Goal: Information Seeking & Learning: Find specific fact

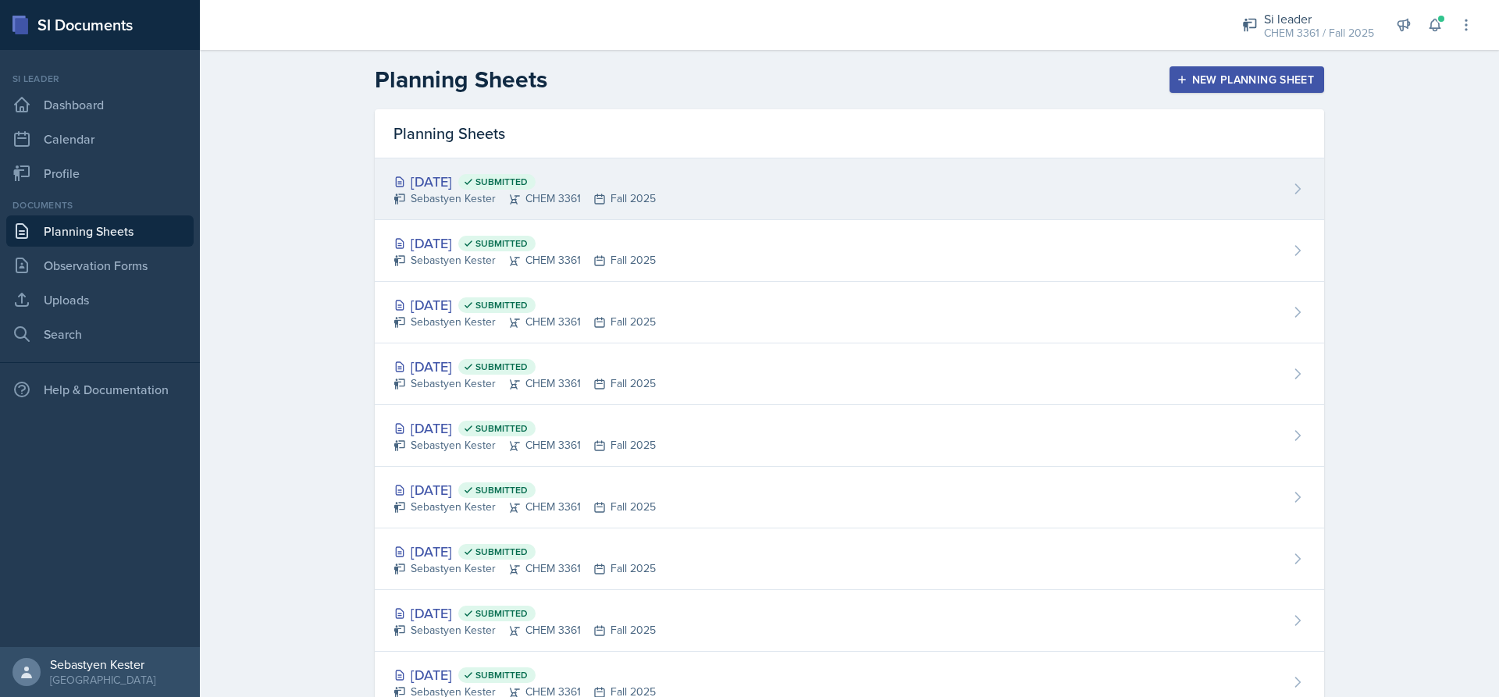
click at [593, 167] on div "[DATE] Submitted Sebastyen Kester CHEM 3361 Fall 2025" at bounding box center [849, 189] width 949 height 62
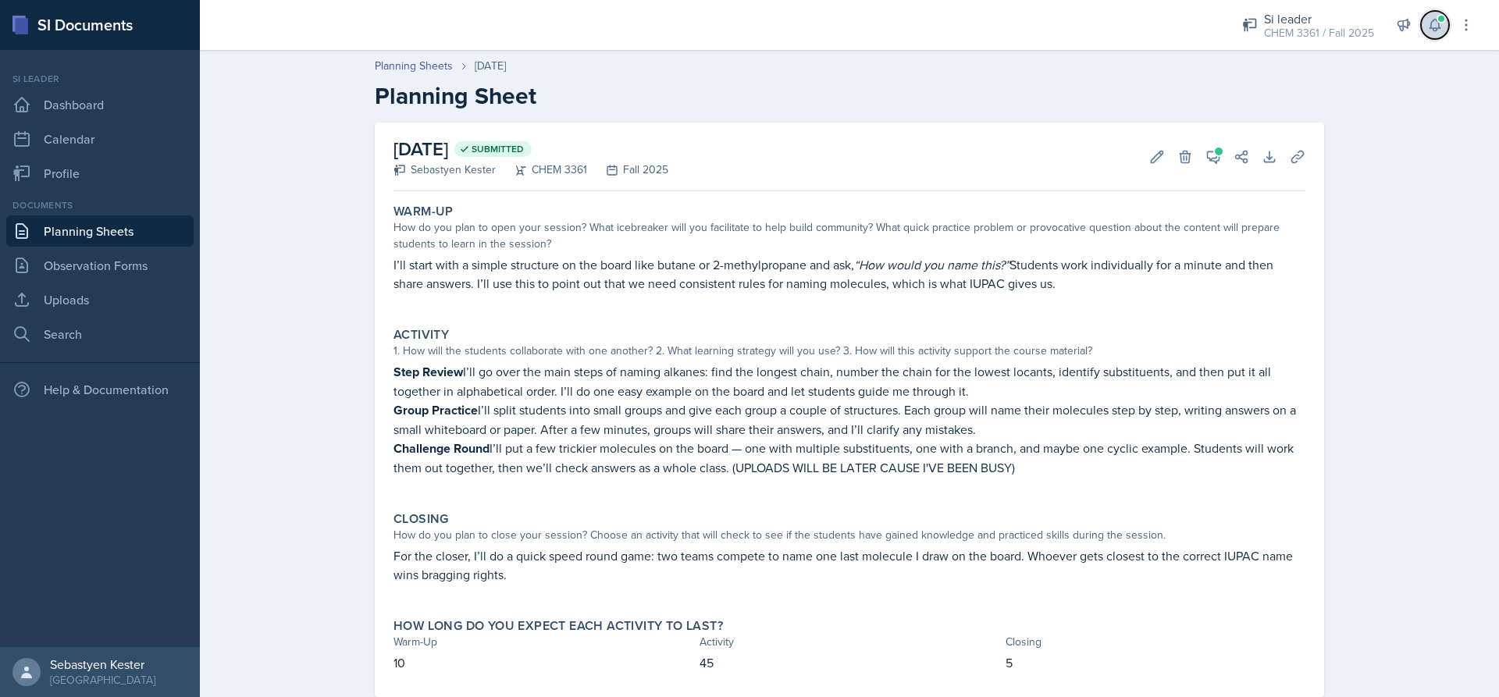
click at [1436, 32] on icon at bounding box center [1435, 25] width 16 height 16
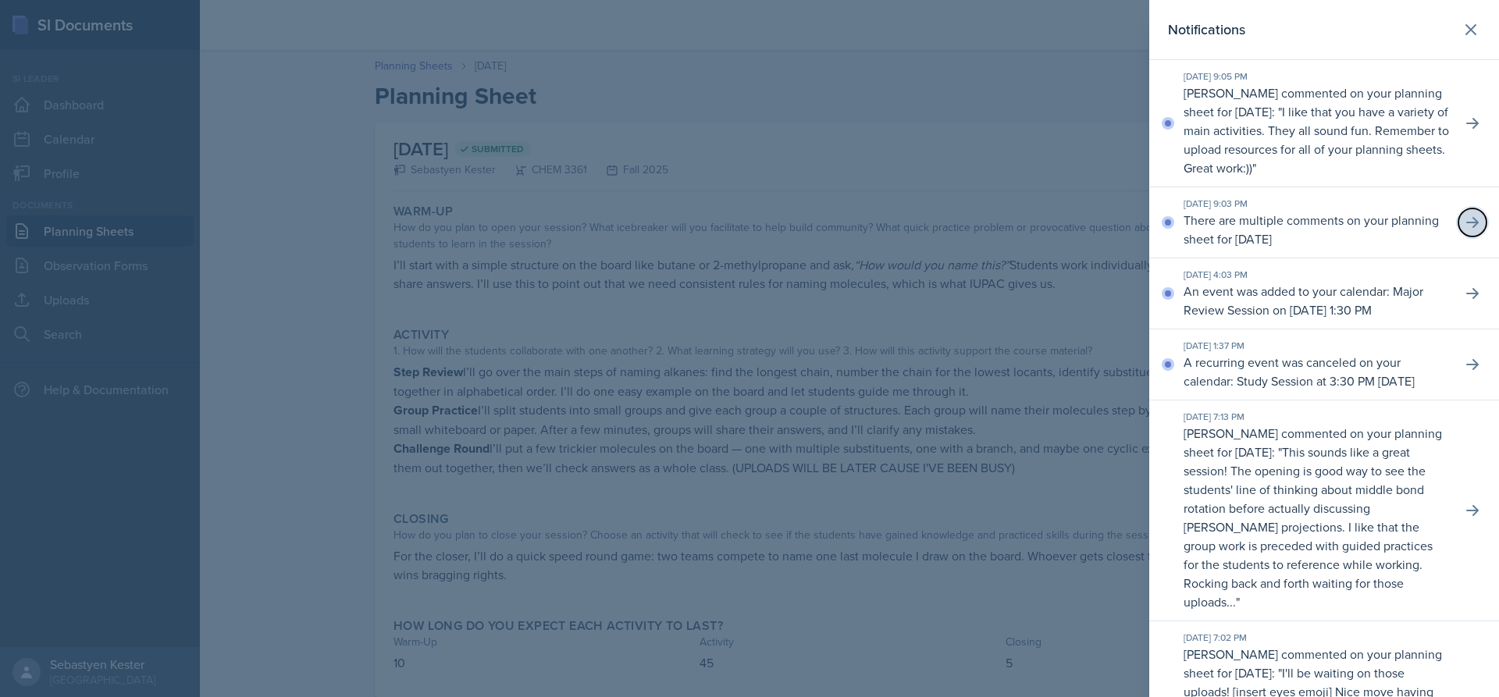
click at [1464, 225] on icon at bounding box center [1472, 223] width 16 height 16
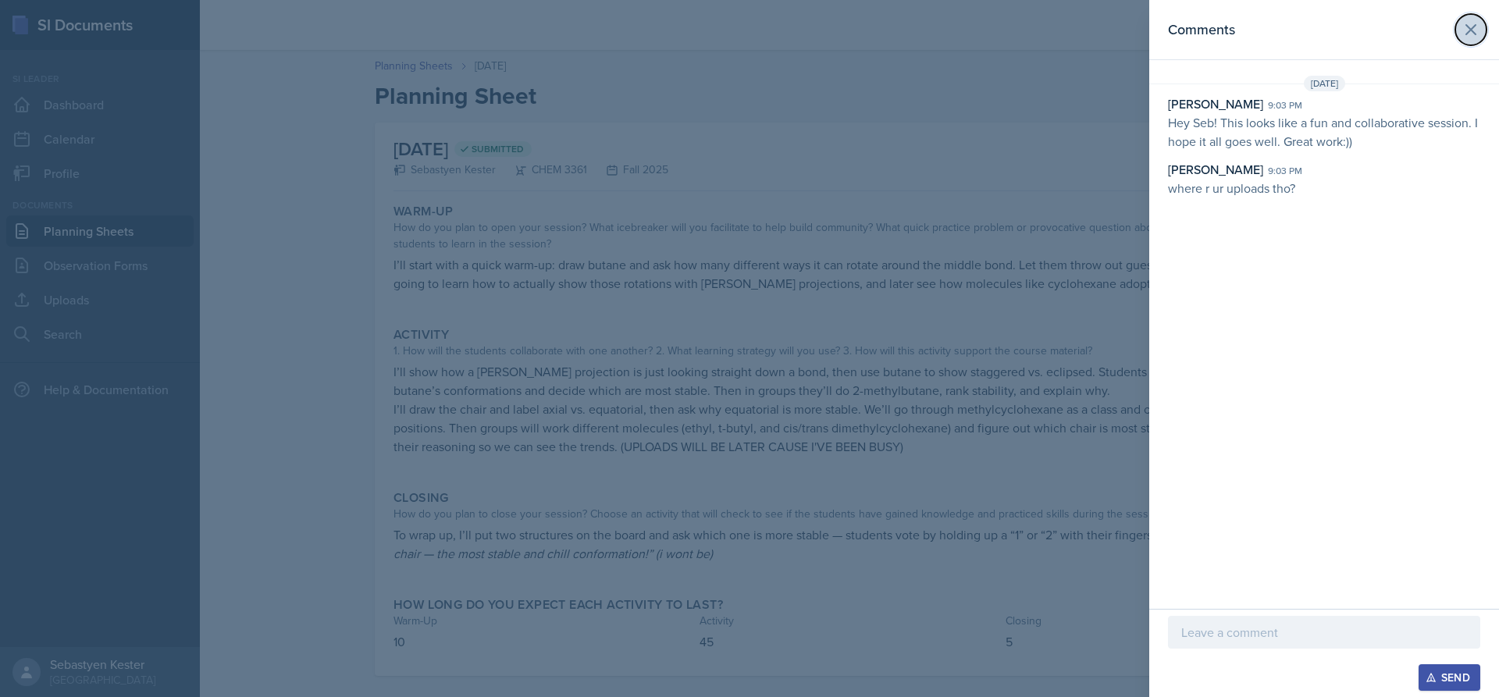
click at [1465, 26] on icon at bounding box center [1470, 29] width 19 height 19
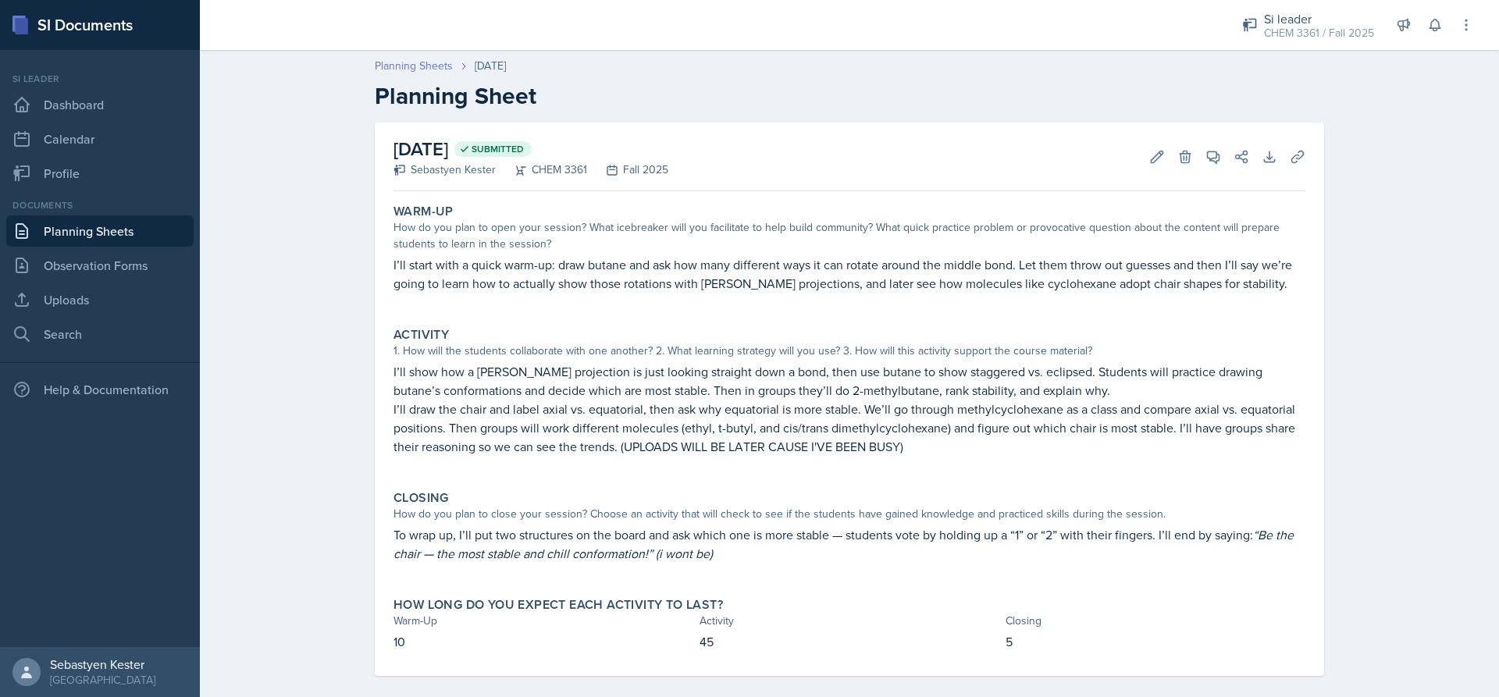
click at [422, 65] on link "Planning Sheets" at bounding box center [414, 66] width 78 height 16
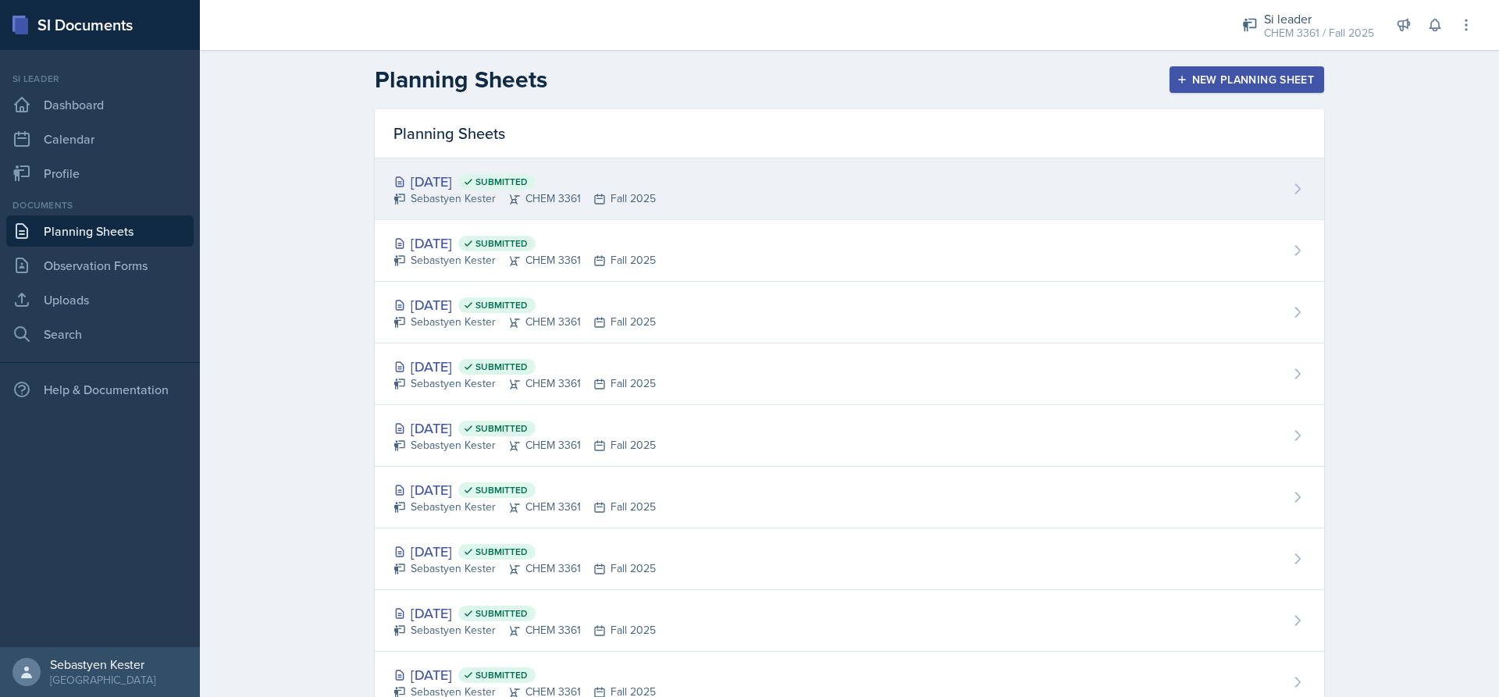
click at [447, 178] on div "[DATE] Submitted" at bounding box center [524, 181] width 262 height 21
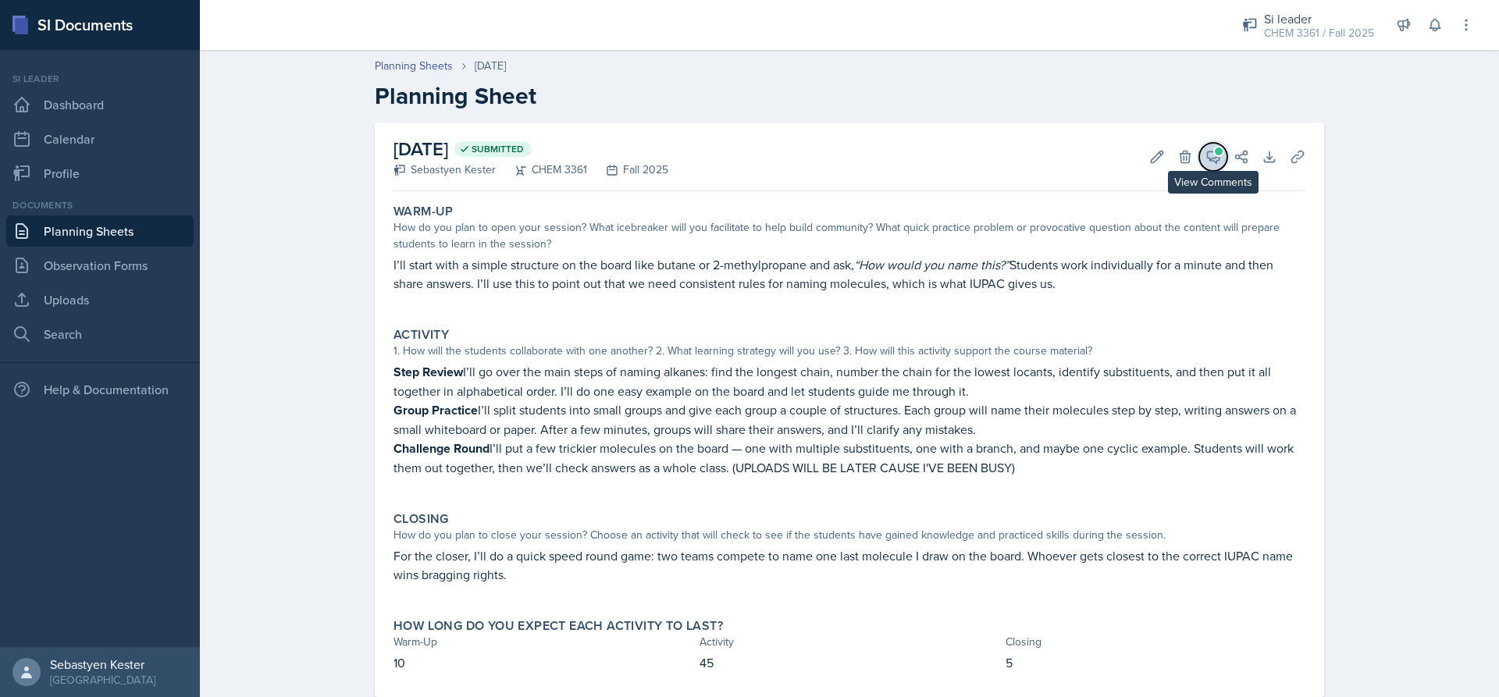
click at [1215, 155] on span at bounding box center [1219, 152] width 8 height 8
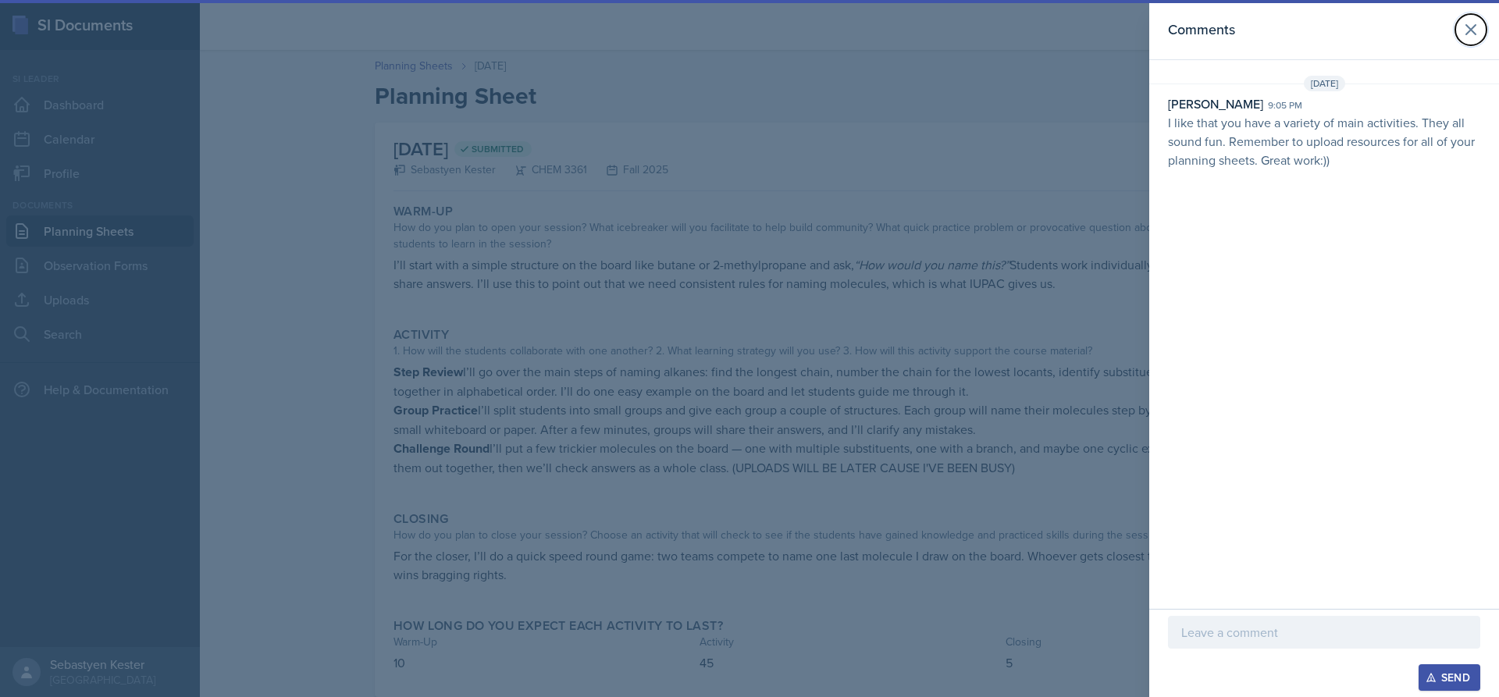
click at [1471, 25] on icon at bounding box center [1470, 29] width 19 height 19
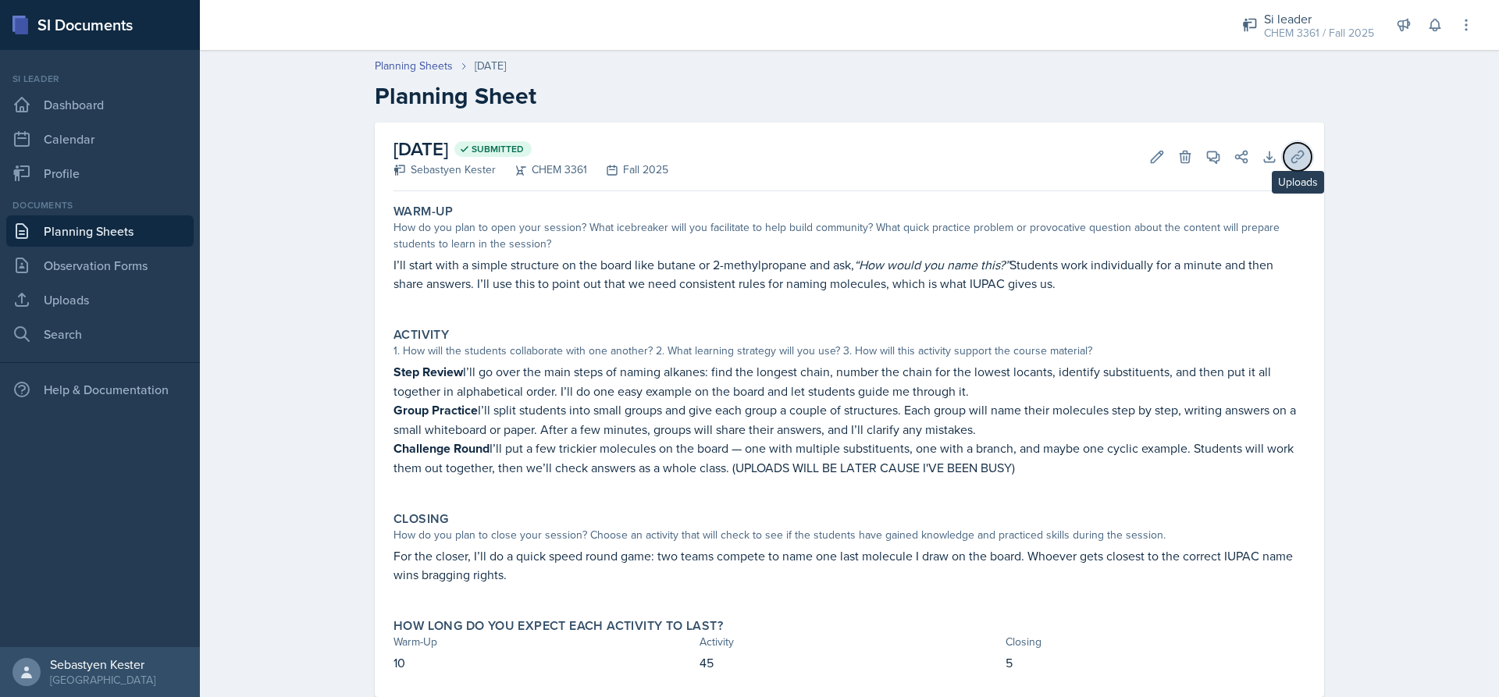
click at [1302, 153] on button "Uploads" at bounding box center [1297, 157] width 28 height 28
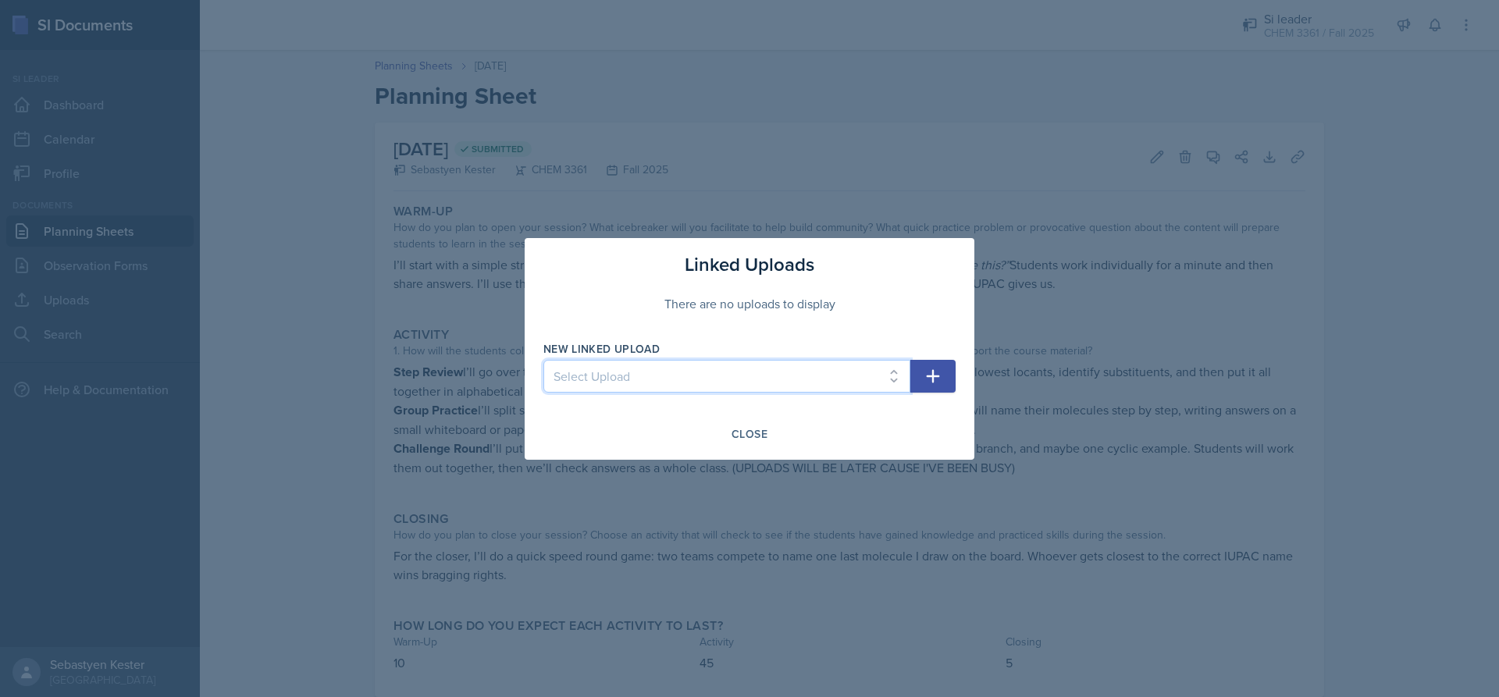
click at [788, 378] on select "Select Upload fake 1 2 Marketing PD 3" at bounding box center [726, 376] width 367 height 33
drag, startPoint x: 274, startPoint y: 315, endPoint x: 230, endPoint y: 324, distance: 45.5
click at [273, 315] on div at bounding box center [749, 348] width 1499 height 697
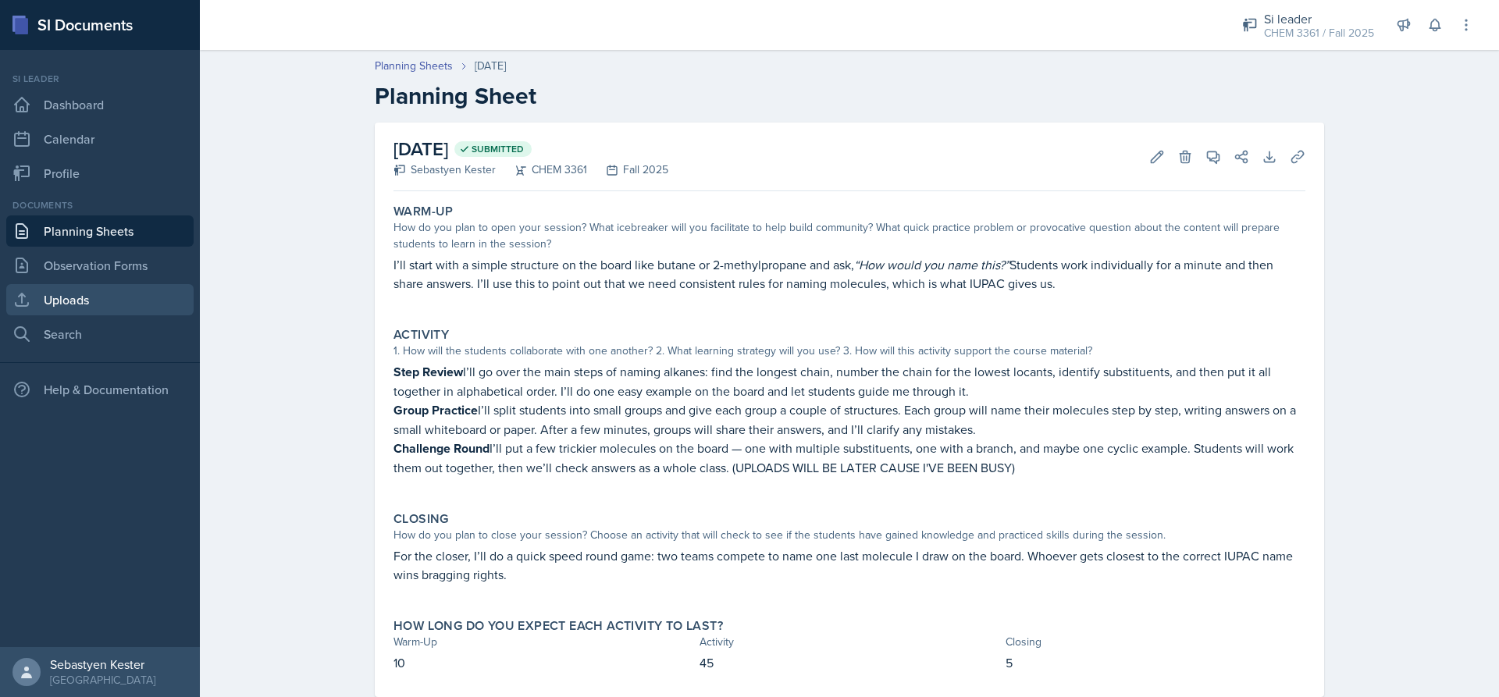
click at [73, 305] on link "Uploads" at bounding box center [99, 299] width 187 height 31
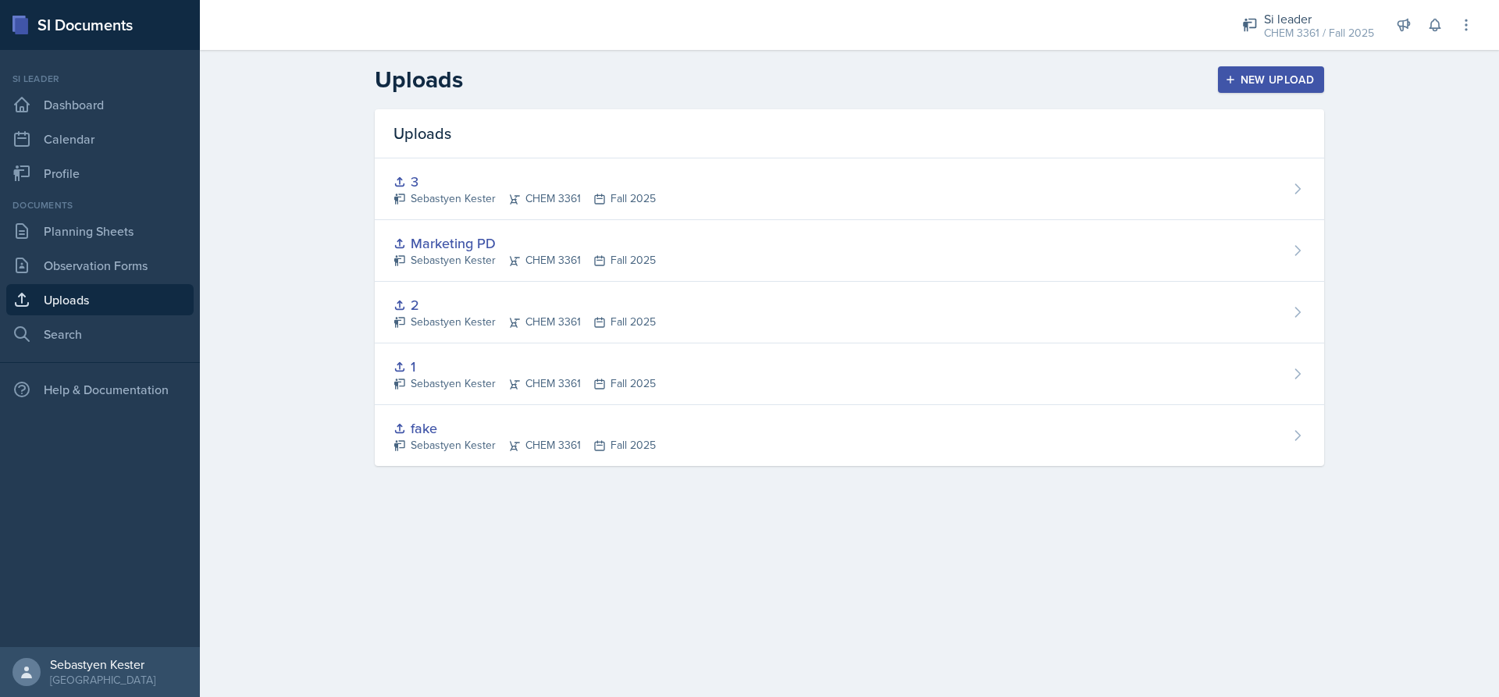
click at [1269, 73] on div "New Upload" at bounding box center [1271, 79] width 87 height 12
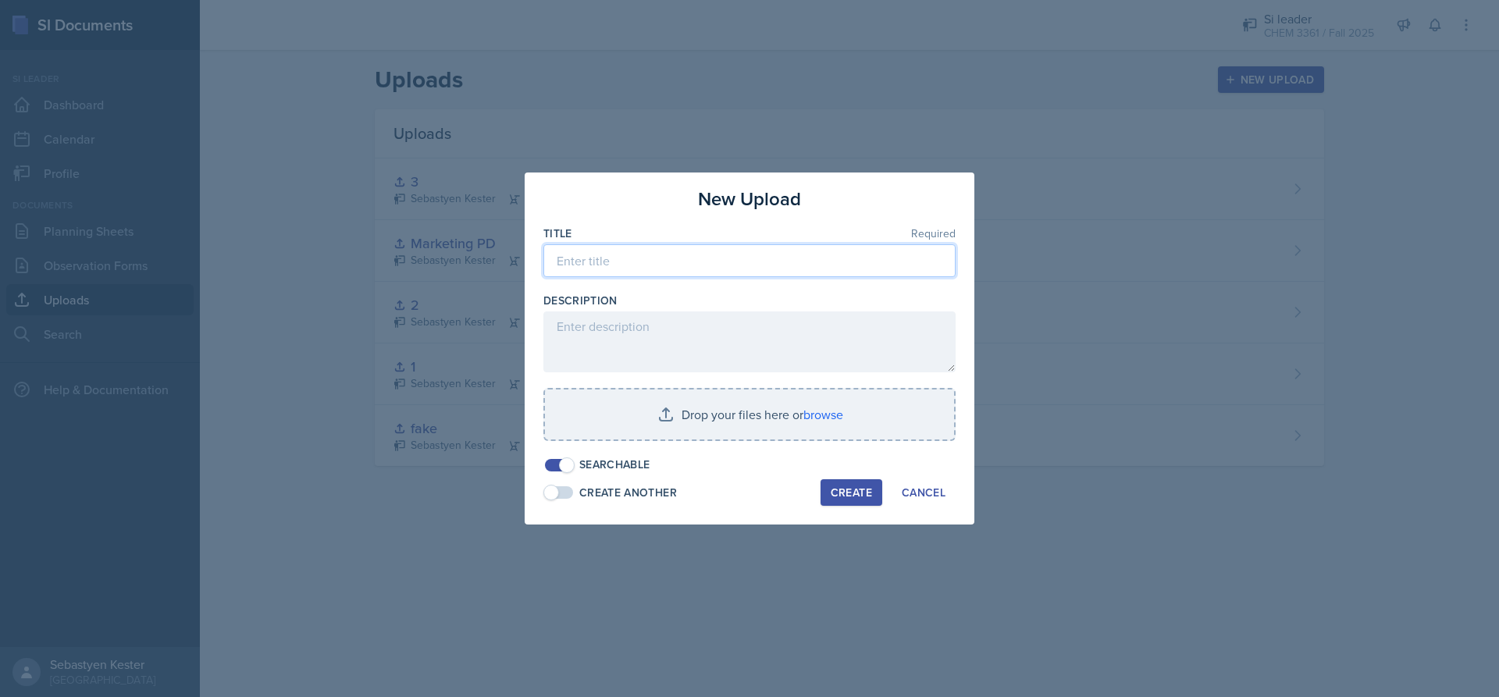
click at [657, 264] on input at bounding box center [749, 260] width 412 height 33
type input "4"
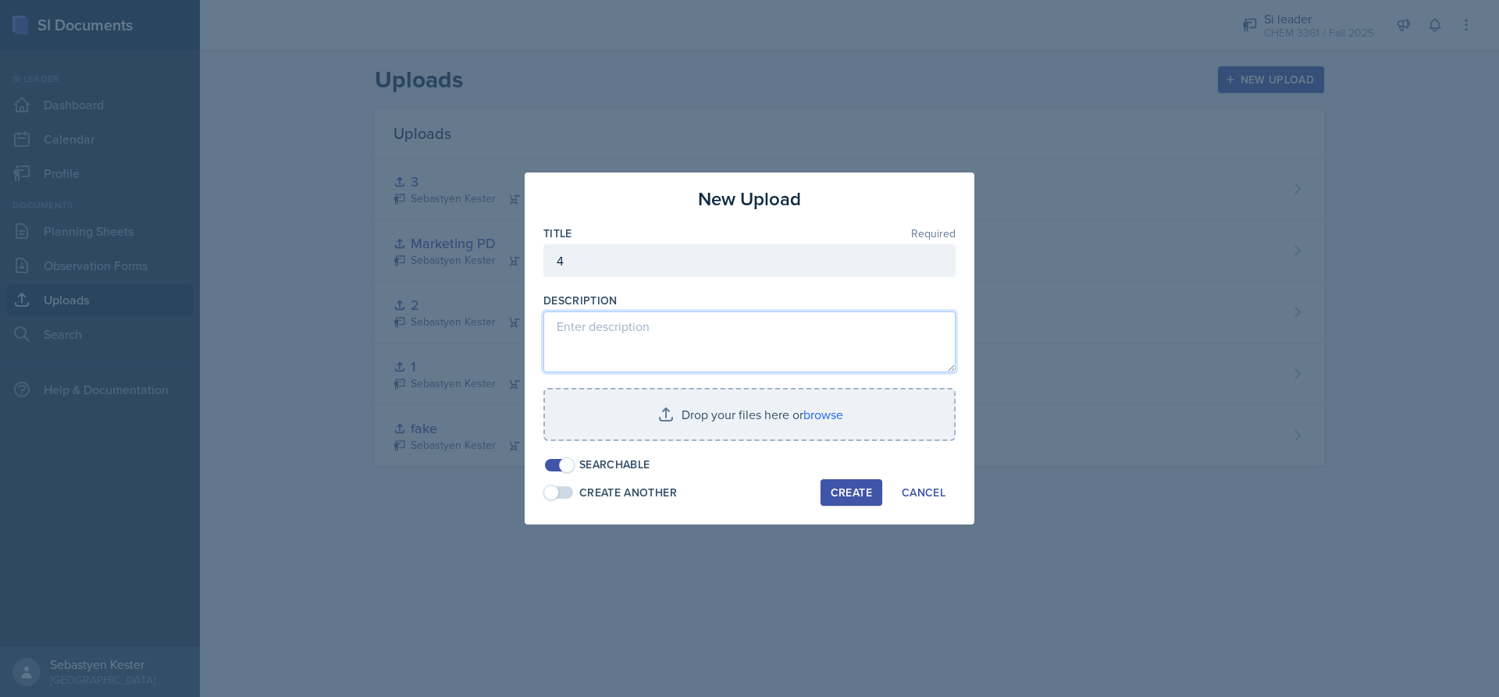
click at [712, 347] on textarea at bounding box center [749, 341] width 412 height 61
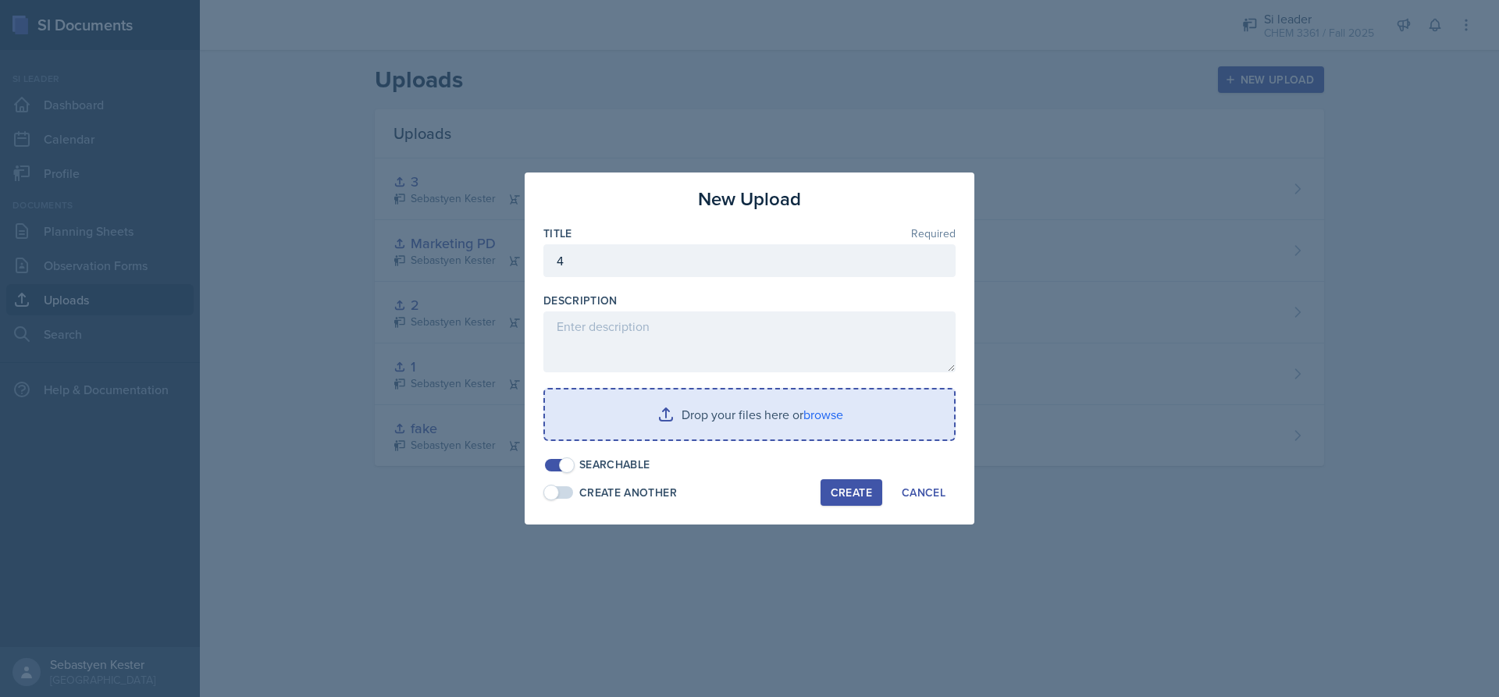
click at [720, 402] on input "file" at bounding box center [749, 415] width 409 height 50
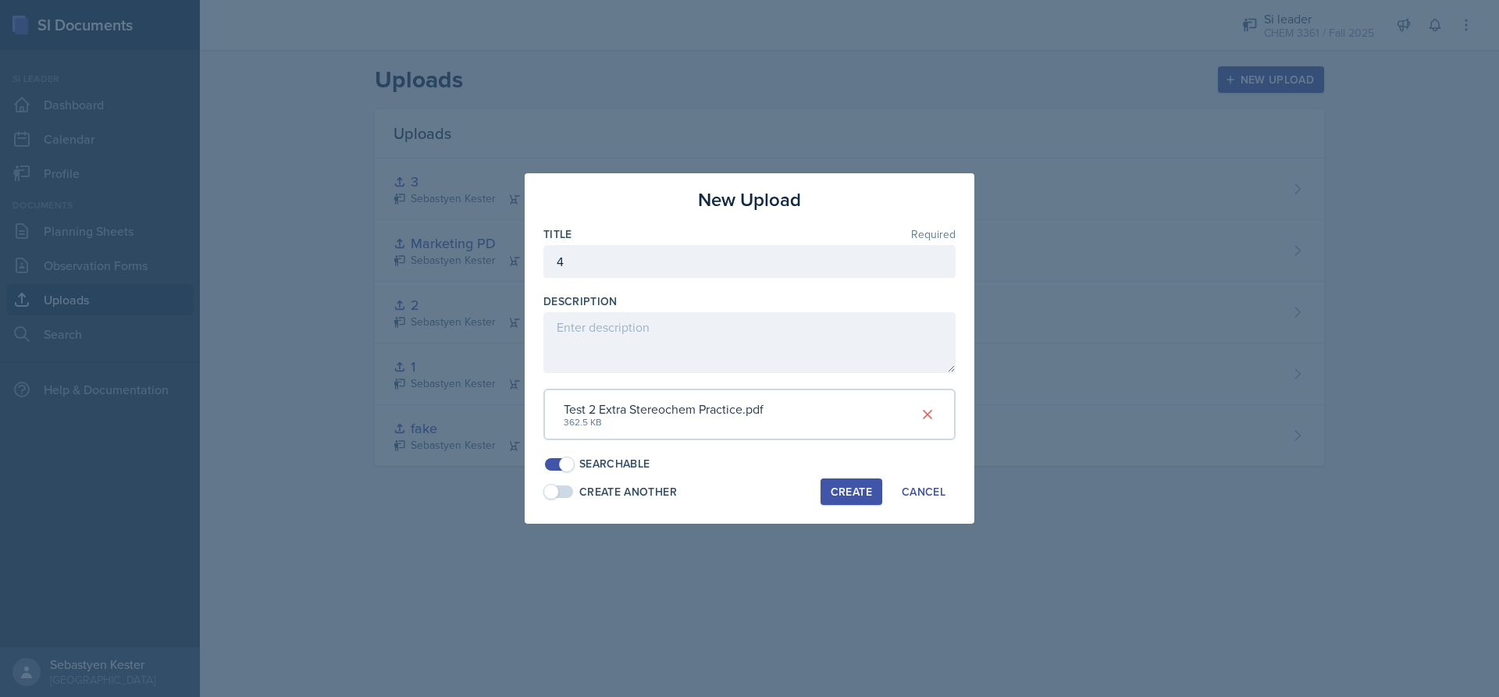
click at [863, 496] on div "Create" at bounding box center [851, 492] width 41 height 12
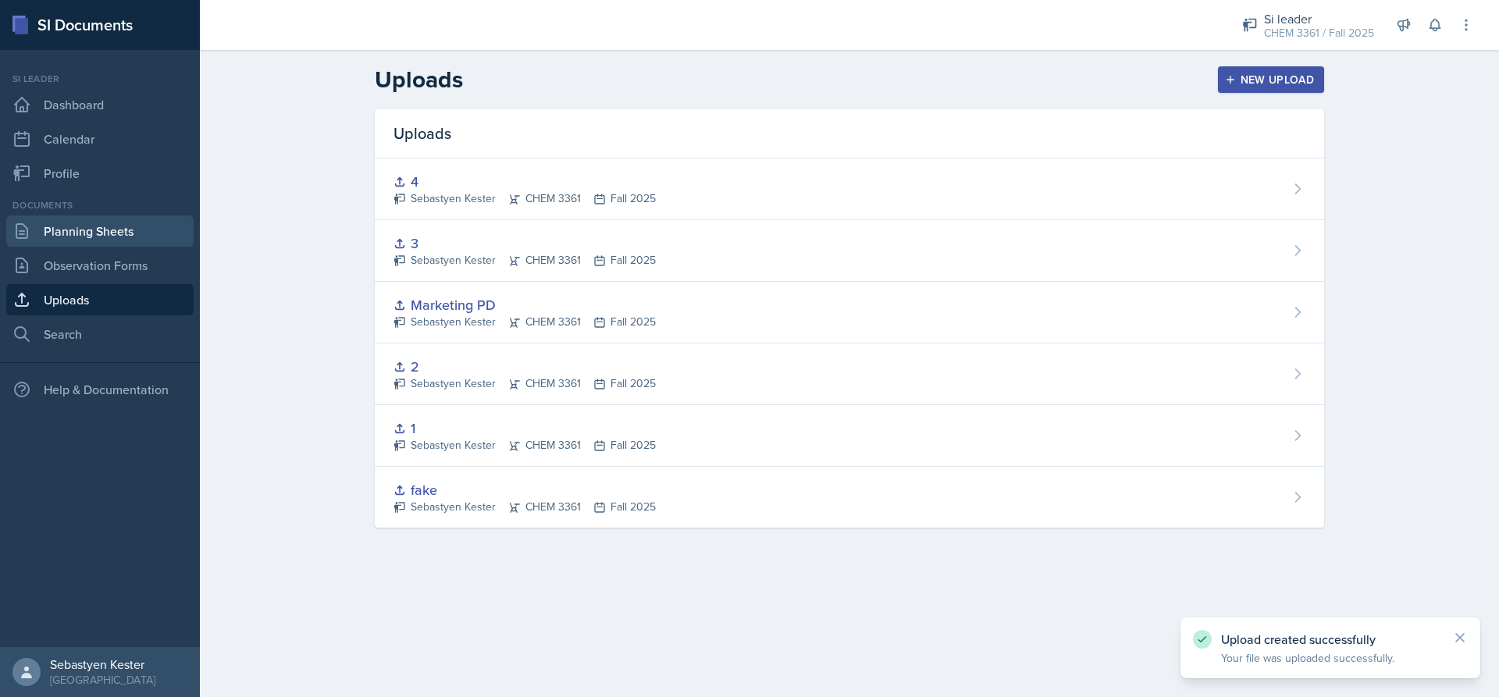
click at [112, 229] on link "Planning Sheets" at bounding box center [99, 230] width 187 height 31
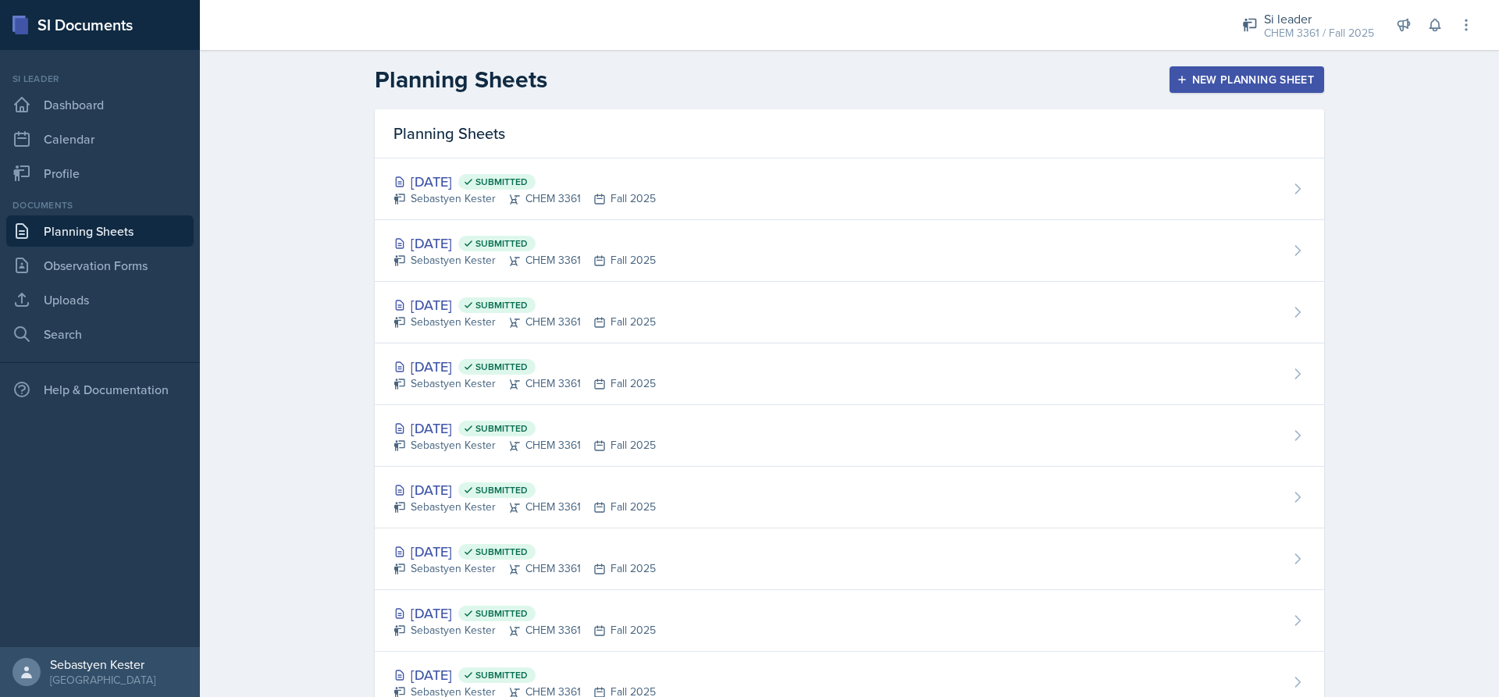
click at [1233, 80] on div "New Planning Sheet" at bounding box center [1247, 79] width 134 height 12
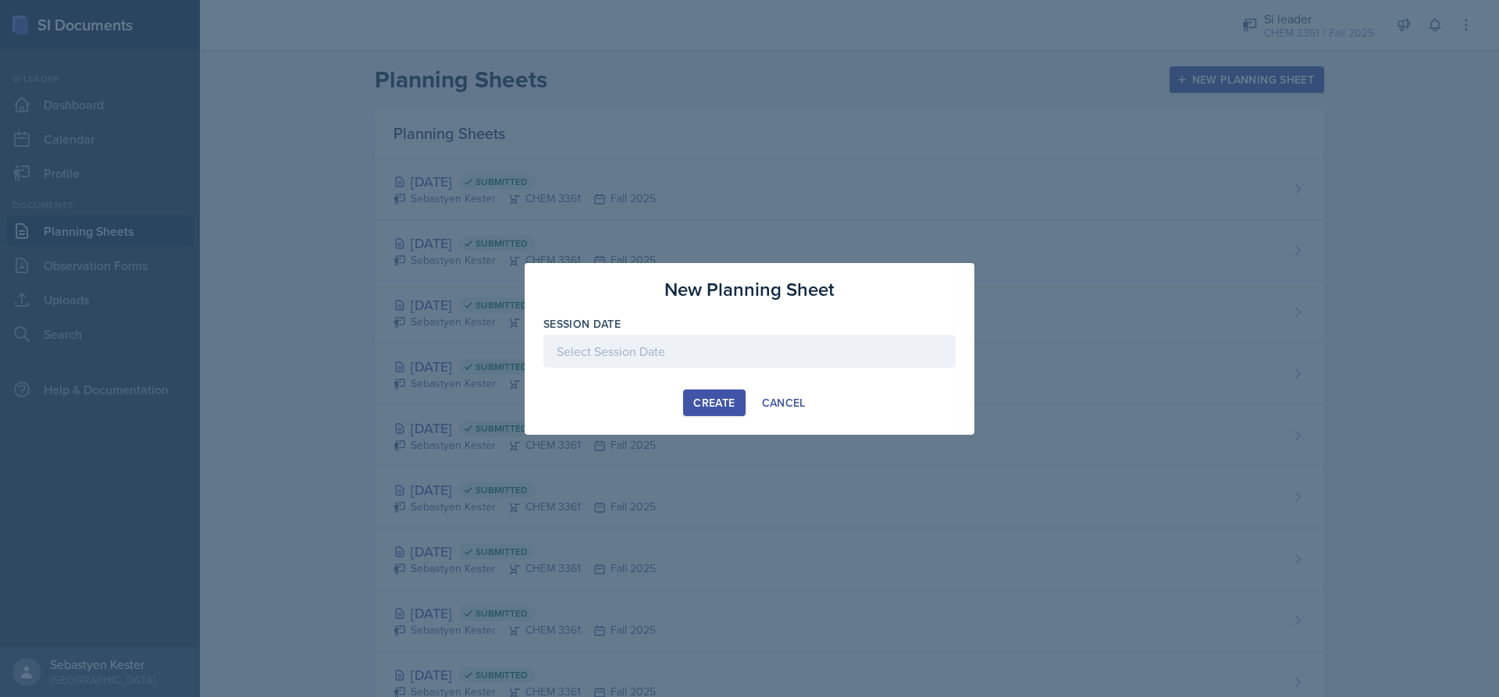
drag, startPoint x: 779, startPoint y: 395, endPoint x: 702, endPoint y: 317, distance: 109.8
click at [780, 397] on div "Cancel" at bounding box center [784, 403] width 44 height 12
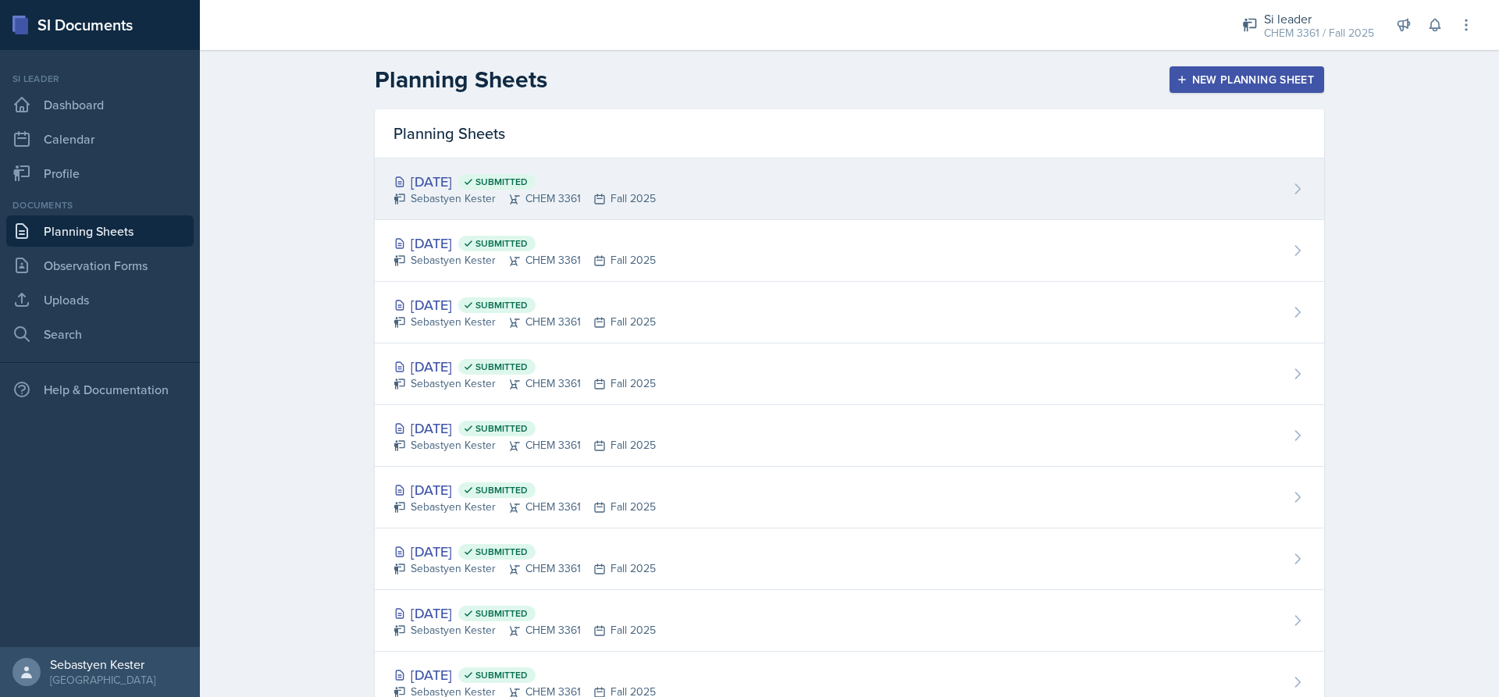
click at [561, 199] on div "Sebastyen Kester CHEM 3361 Fall 2025" at bounding box center [524, 198] width 262 height 16
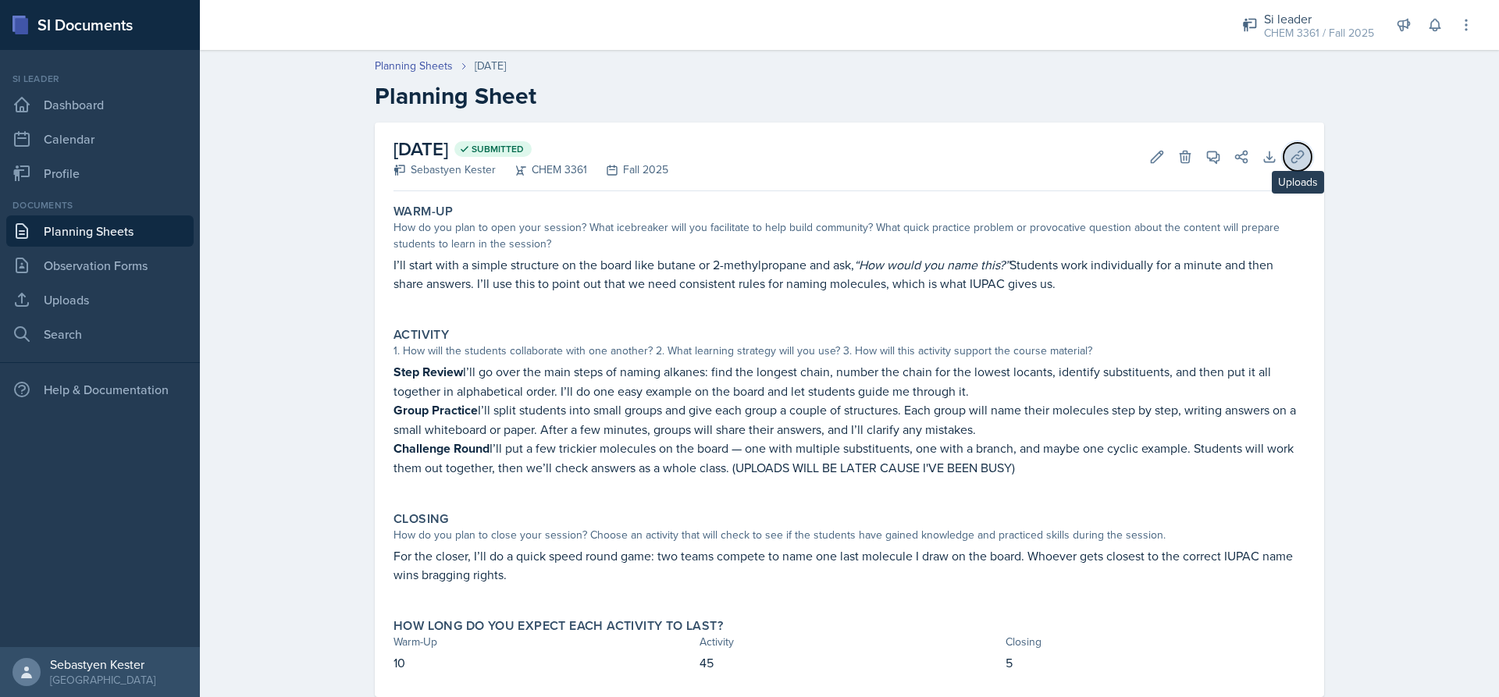
click at [1296, 166] on button "Uploads" at bounding box center [1297, 157] width 28 height 28
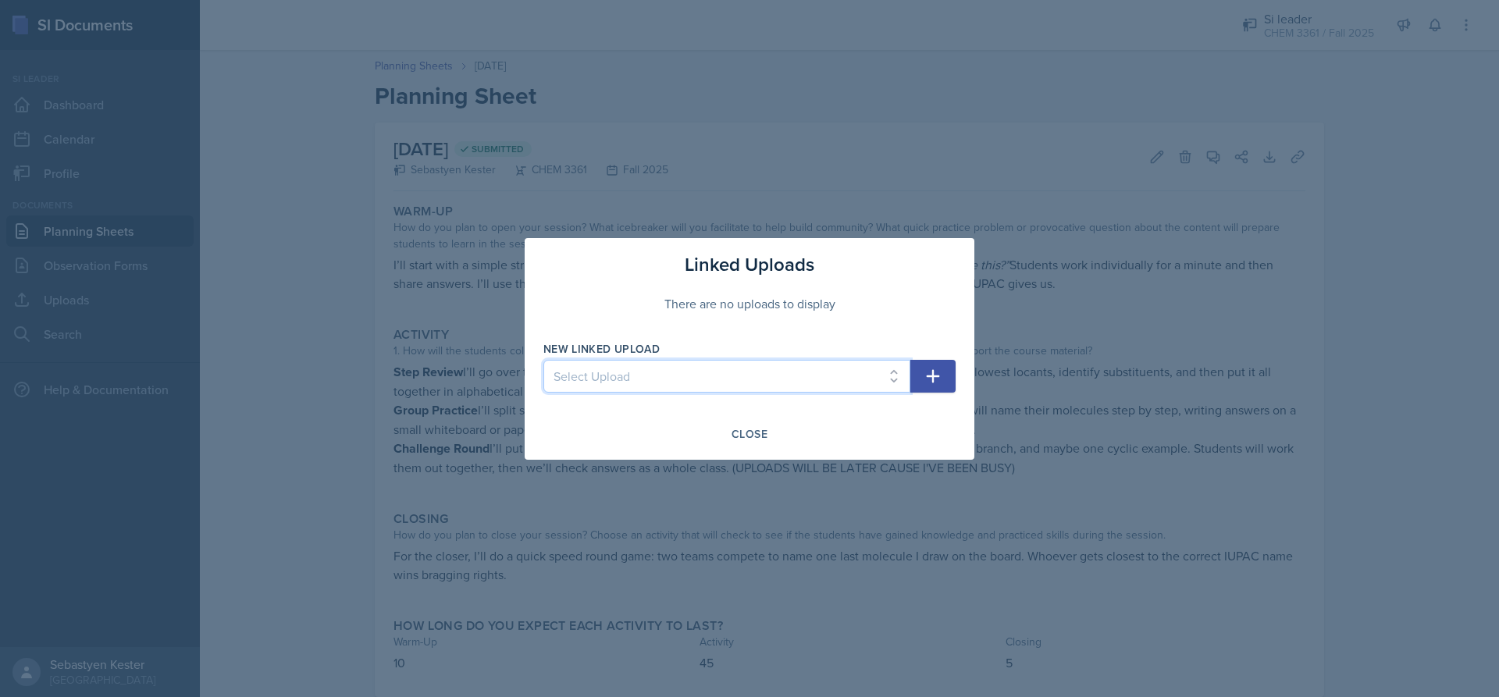
click at [659, 383] on select "Select Upload fake 1 2 Marketing PD 3 4" at bounding box center [726, 376] width 367 height 33
select select "70ad56ab-18d1-49e0-81a1-da991d562164"
click at [543, 360] on select "Select Upload fake 1 2 Marketing PD 3 4" at bounding box center [726, 376] width 367 height 33
click at [916, 380] on button "button" at bounding box center [932, 376] width 45 height 33
select select
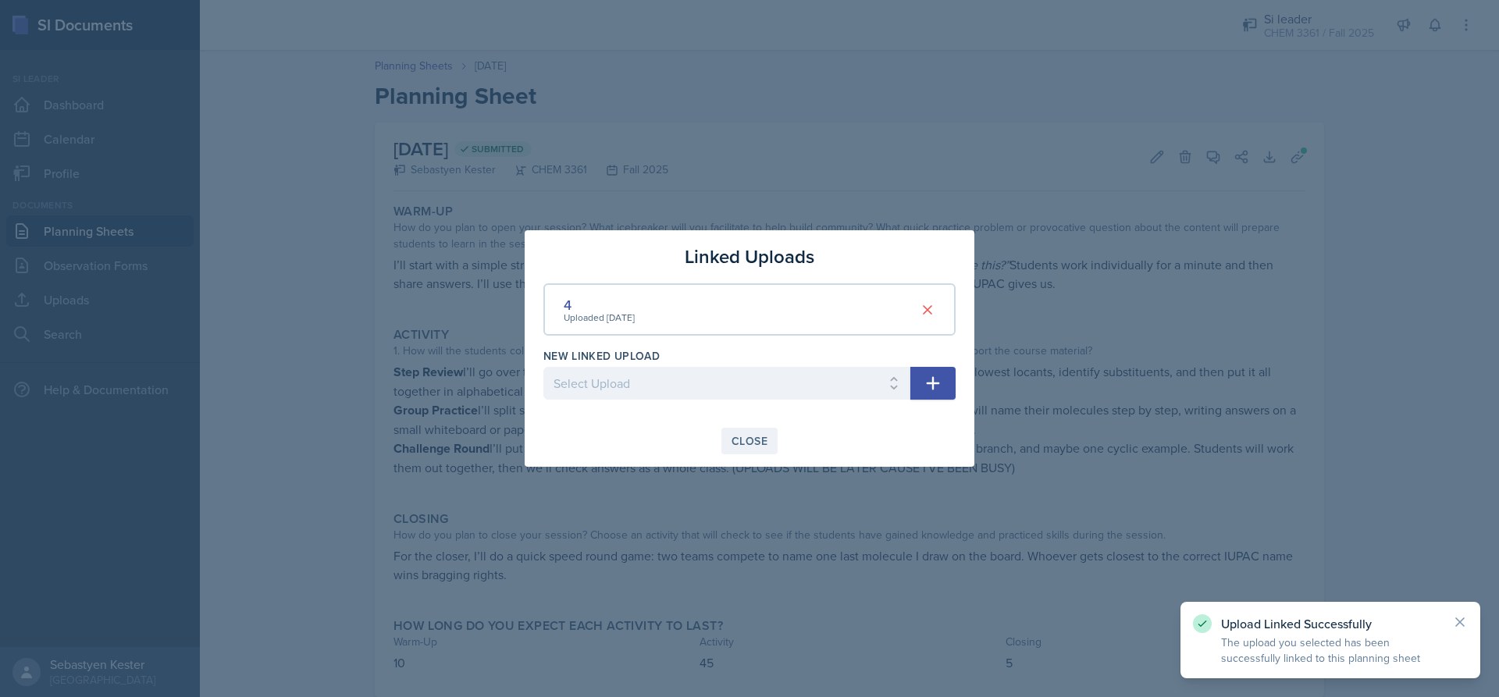
click at [756, 439] on div "Close" at bounding box center [749, 441] width 36 height 12
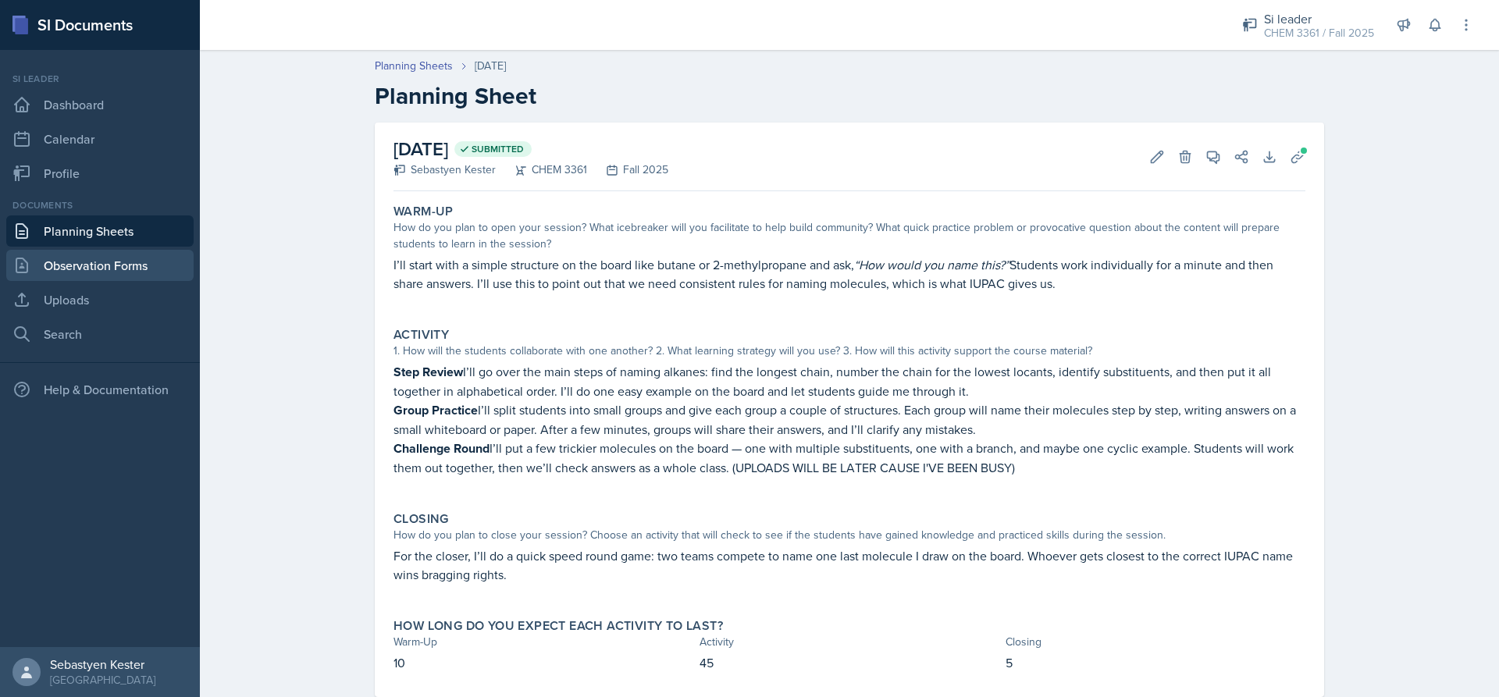
click at [58, 268] on link "Observation Forms" at bounding box center [99, 265] width 187 height 31
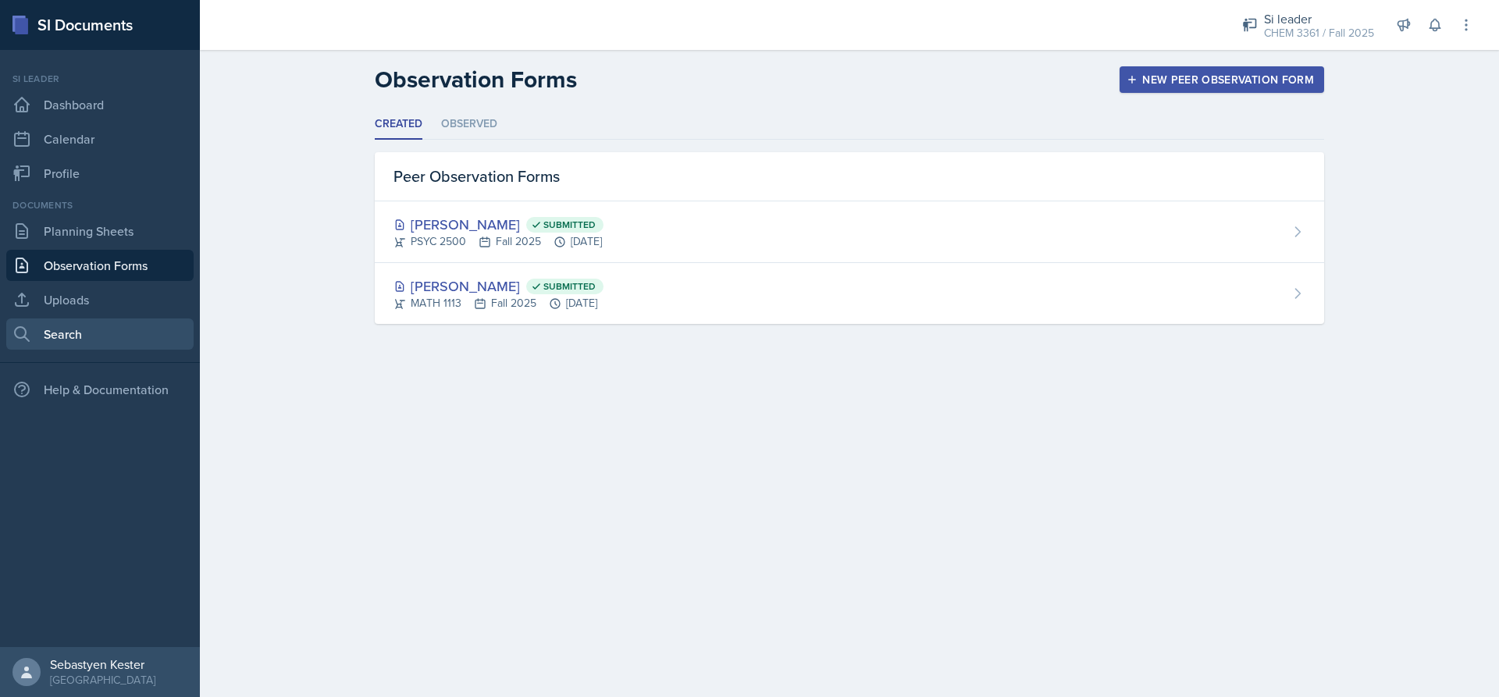
click at [52, 336] on link "Search" at bounding box center [99, 334] width 187 height 31
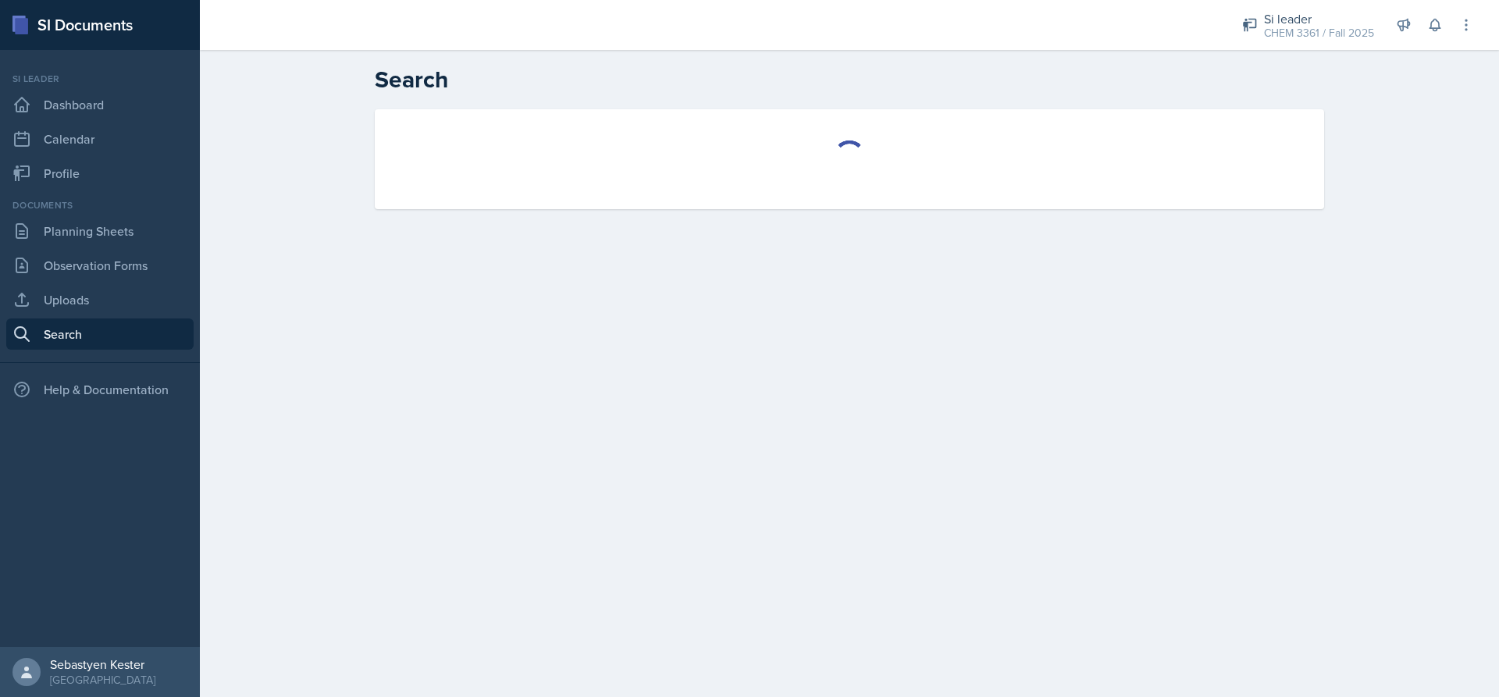
select select "all"
select select "1"
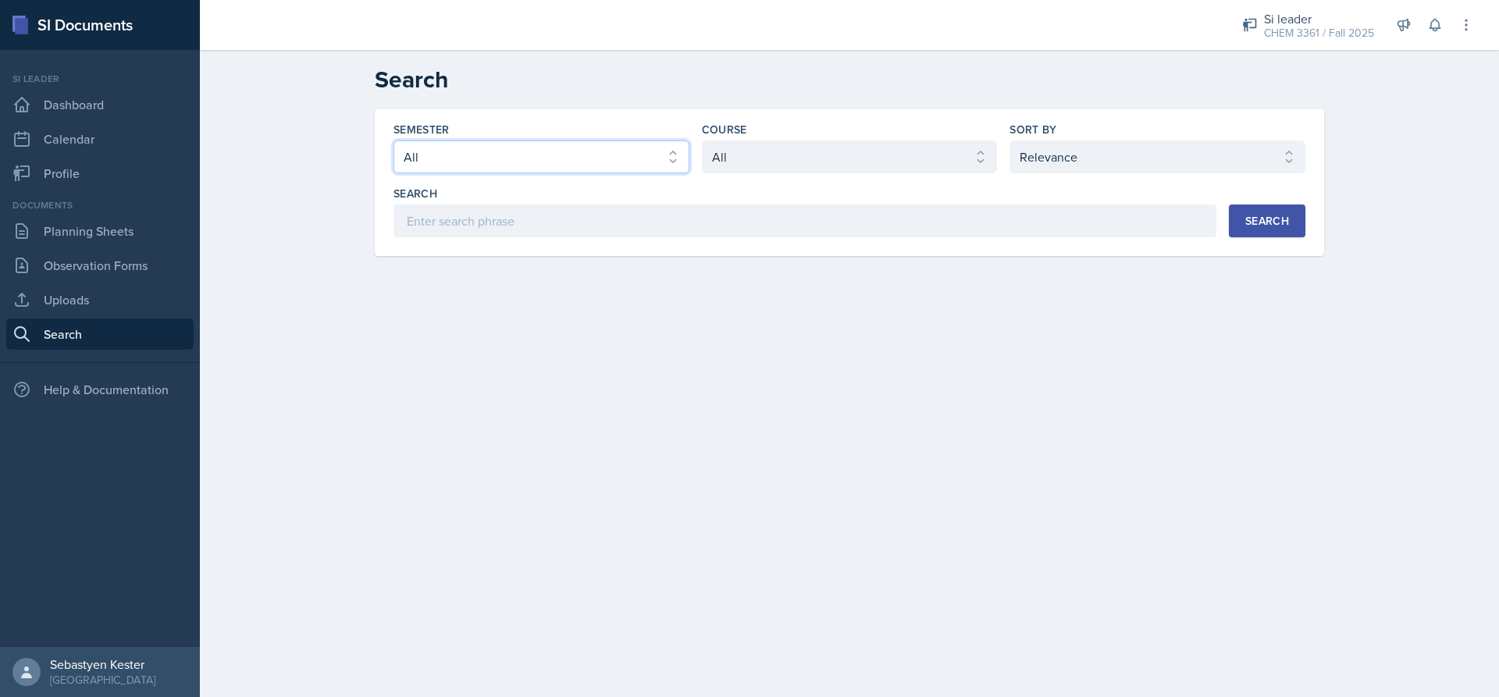
click at [520, 158] on select "Select semester All Fall 2025 Summer 2025 Spring 2025 Fall 2024 Summer 2024 Spr…" at bounding box center [541, 157] width 296 height 33
click at [813, 164] on select "Select course All ACCT 2101 ACCT 2102 ACCT 4050 ANTH 1102 ANTH 3301 ARCH 1000 A…" at bounding box center [850, 157] width 296 height 33
select select "69383b3e-032f-49ff-8e62-78052940e95c"
click at [702, 141] on select "Select course All ACCT 2101 ACCT 2102 ACCT 4050 ANTH 1102 ANTH 3301 ARCH 1000 A…" at bounding box center [850, 157] width 296 height 33
click at [1037, 162] on select "Select sort by Relevance Document Date (Asc) Document Date (Desc)" at bounding box center [1157, 157] width 296 height 33
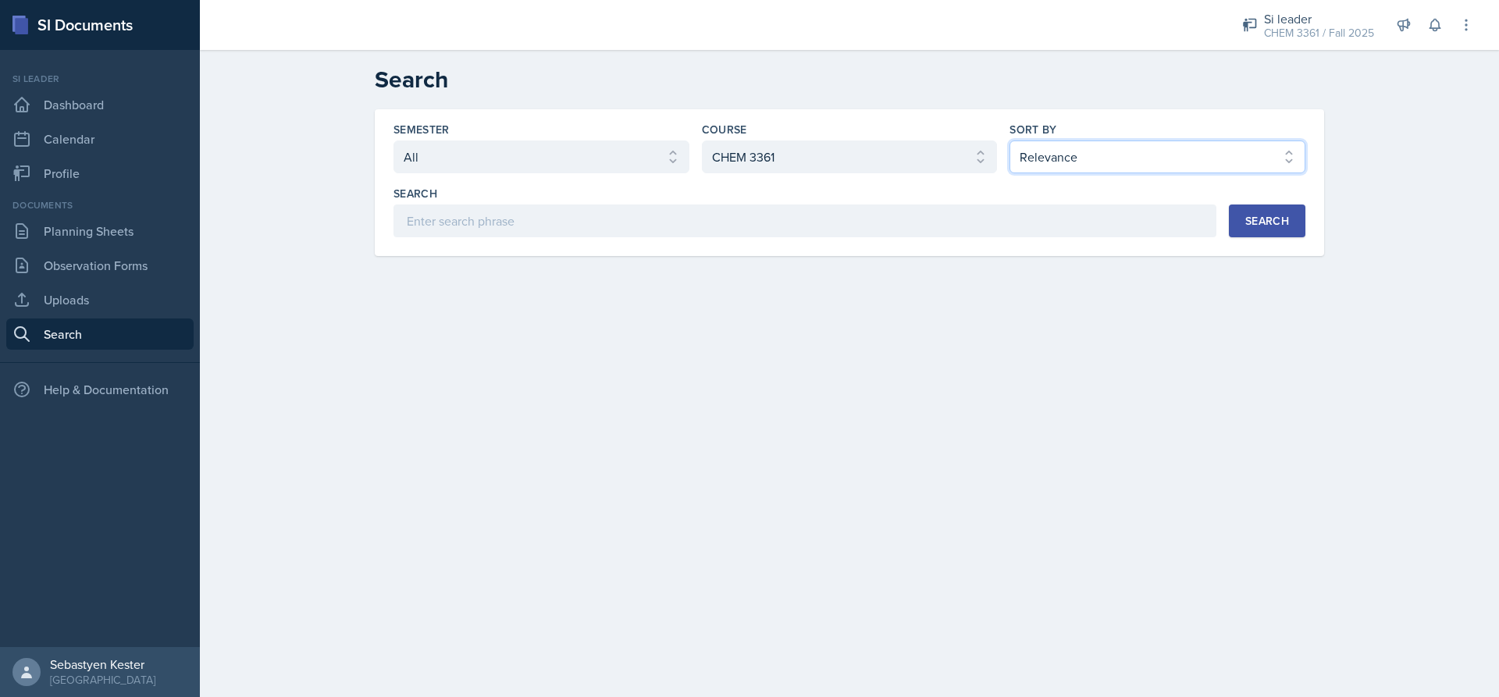
select select "2"
click at [1009, 141] on select "Select sort by Relevance Document Date (Asc) Document Date (Desc)" at bounding box center [1157, 157] width 296 height 33
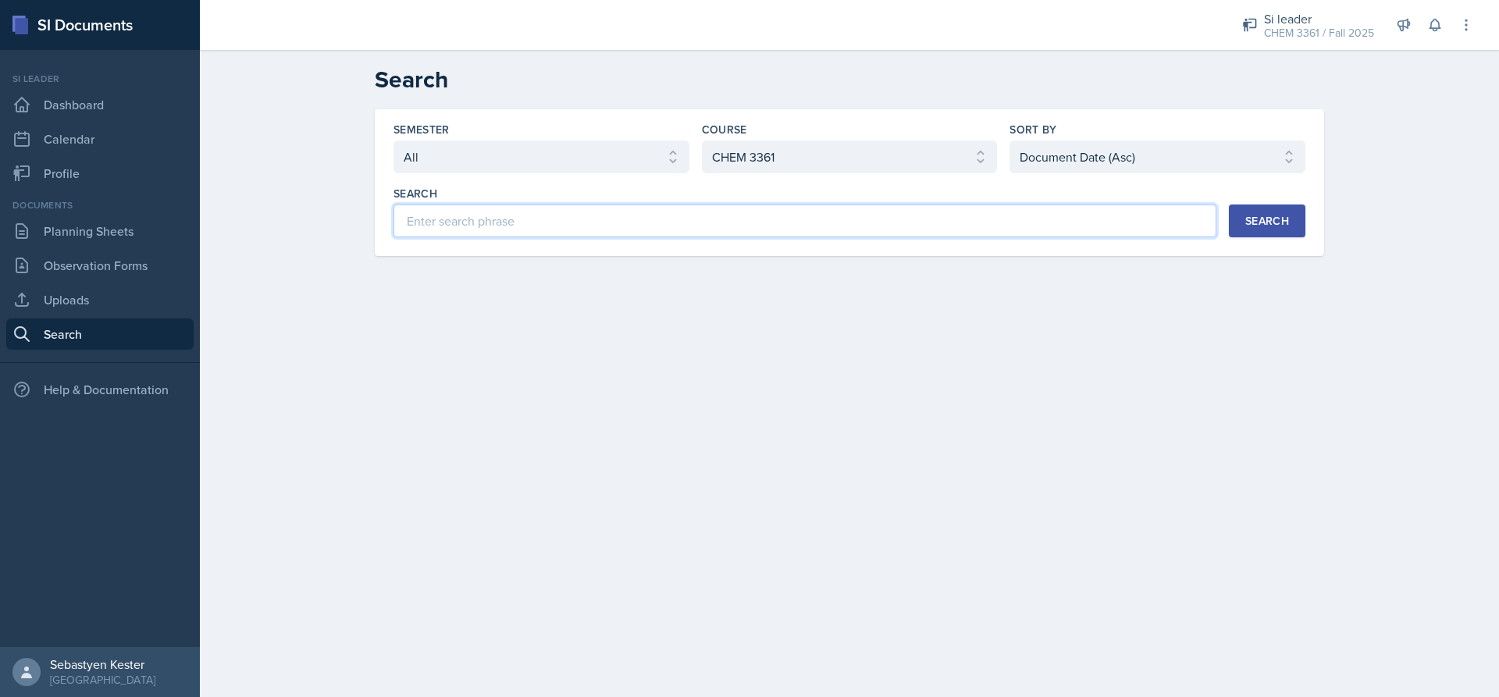
click at [947, 221] on input at bounding box center [804, 221] width 823 height 33
type input "chair"
click at [1258, 223] on div "Search" at bounding box center [1267, 221] width 44 height 12
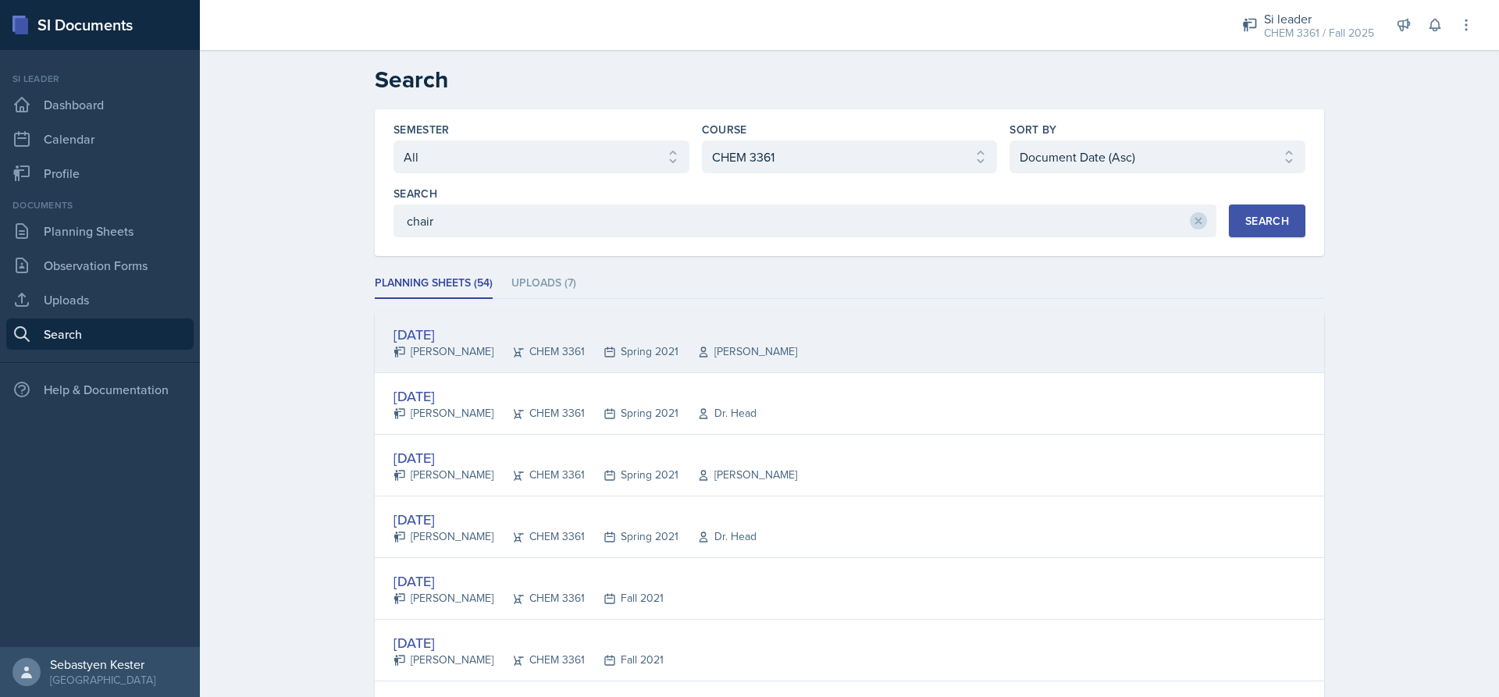
click at [427, 329] on div "[DATE]" at bounding box center [595, 334] width 404 height 21
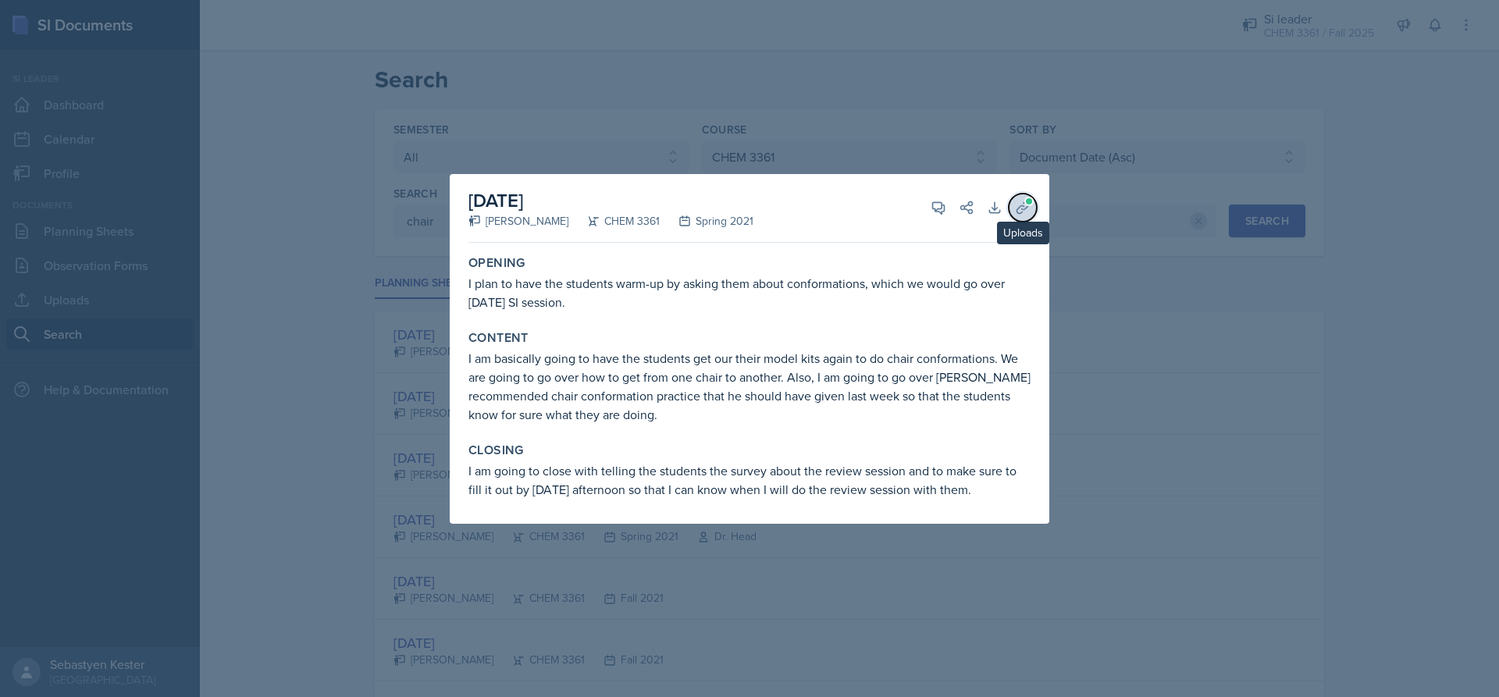
click at [1032, 198] on span at bounding box center [1028, 201] width 9 height 9
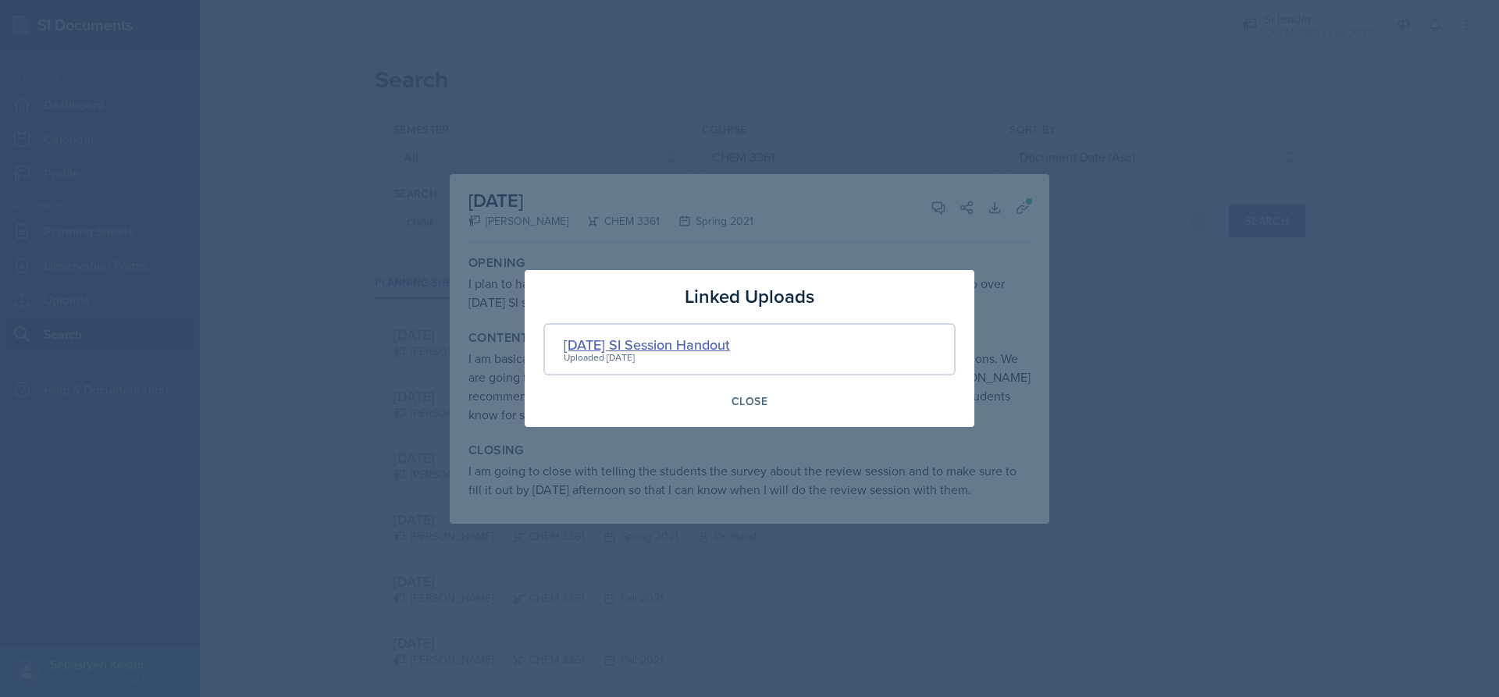
click at [697, 344] on div "[DATE] SI Session Handout" at bounding box center [647, 344] width 166 height 21
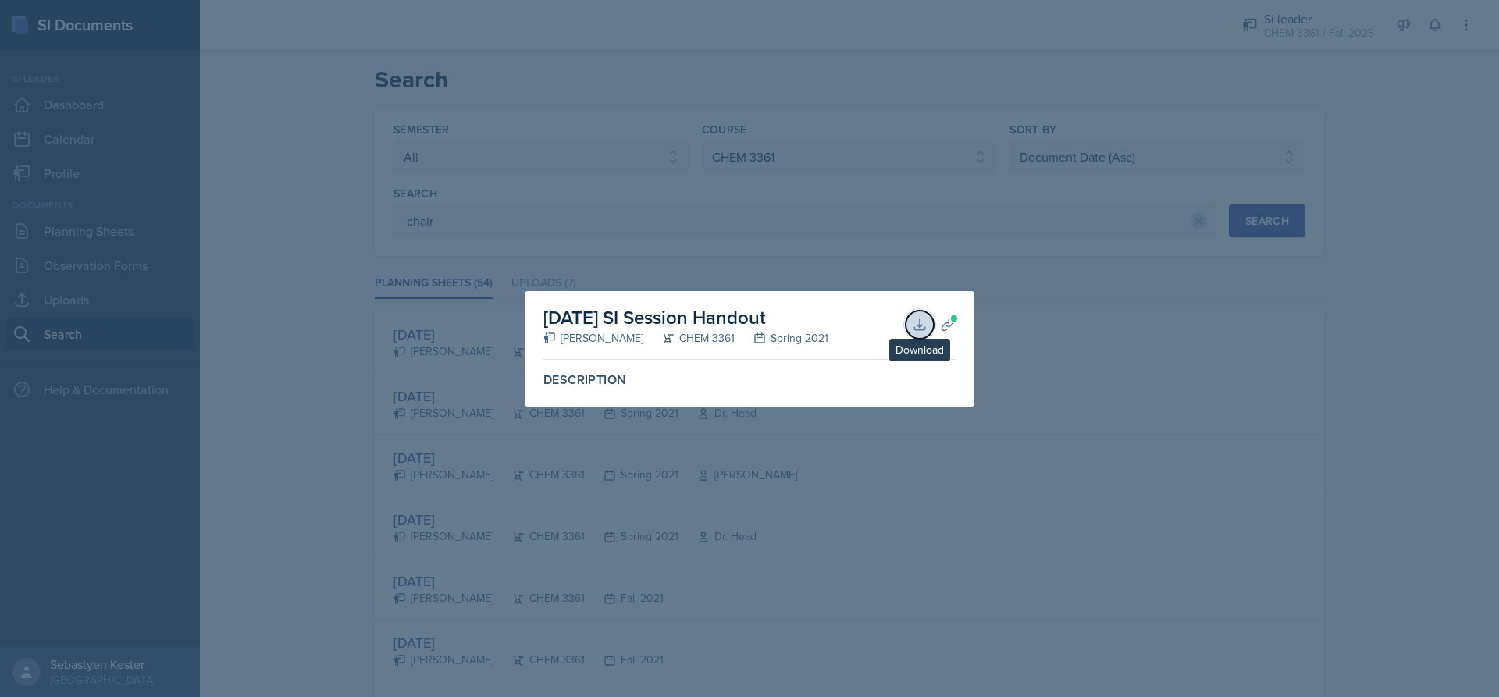
click at [911, 328] on button "Download" at bounding box center [920, 325] width 28 height 28
click at [818, 500] on div at bounding box center [749, 348] width 1499 height 697
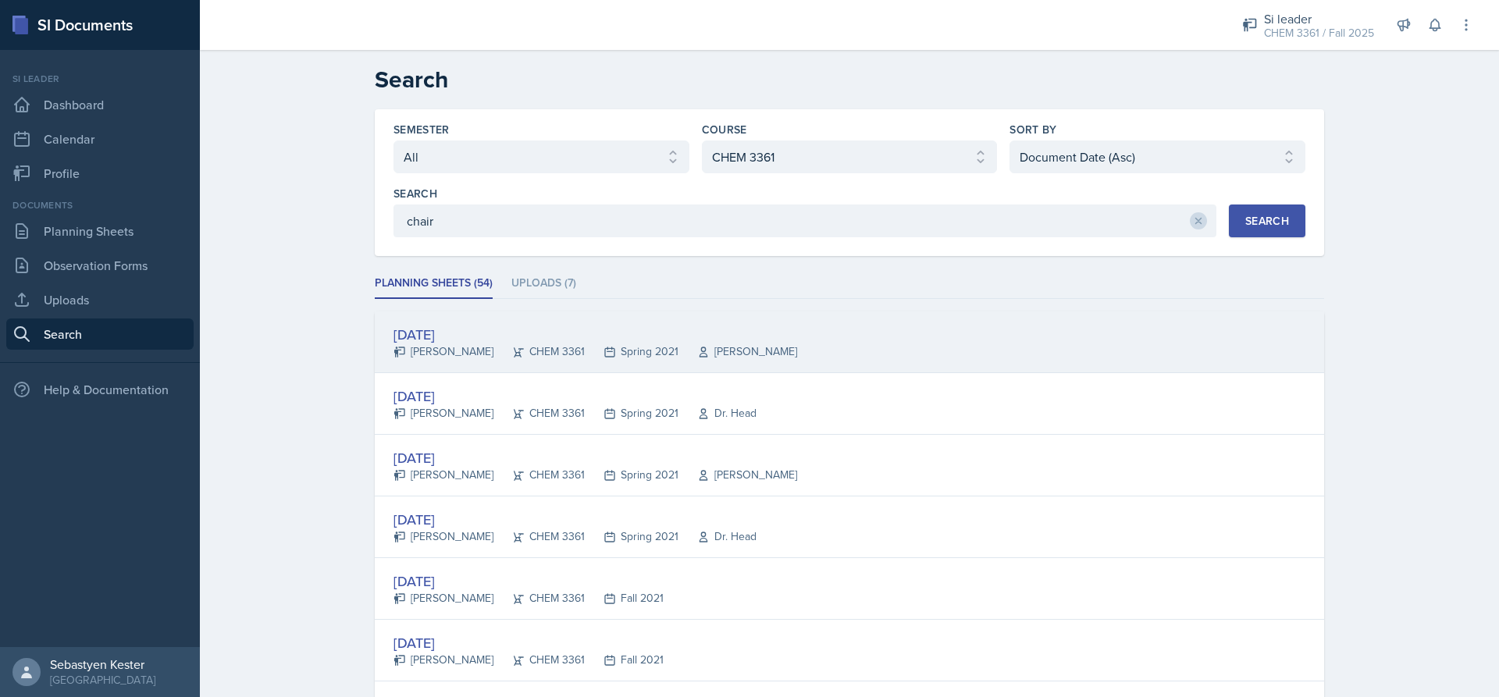
click at [454, 337] on div "[DATE]" at bounding box center [595, 334] width 404 height 21
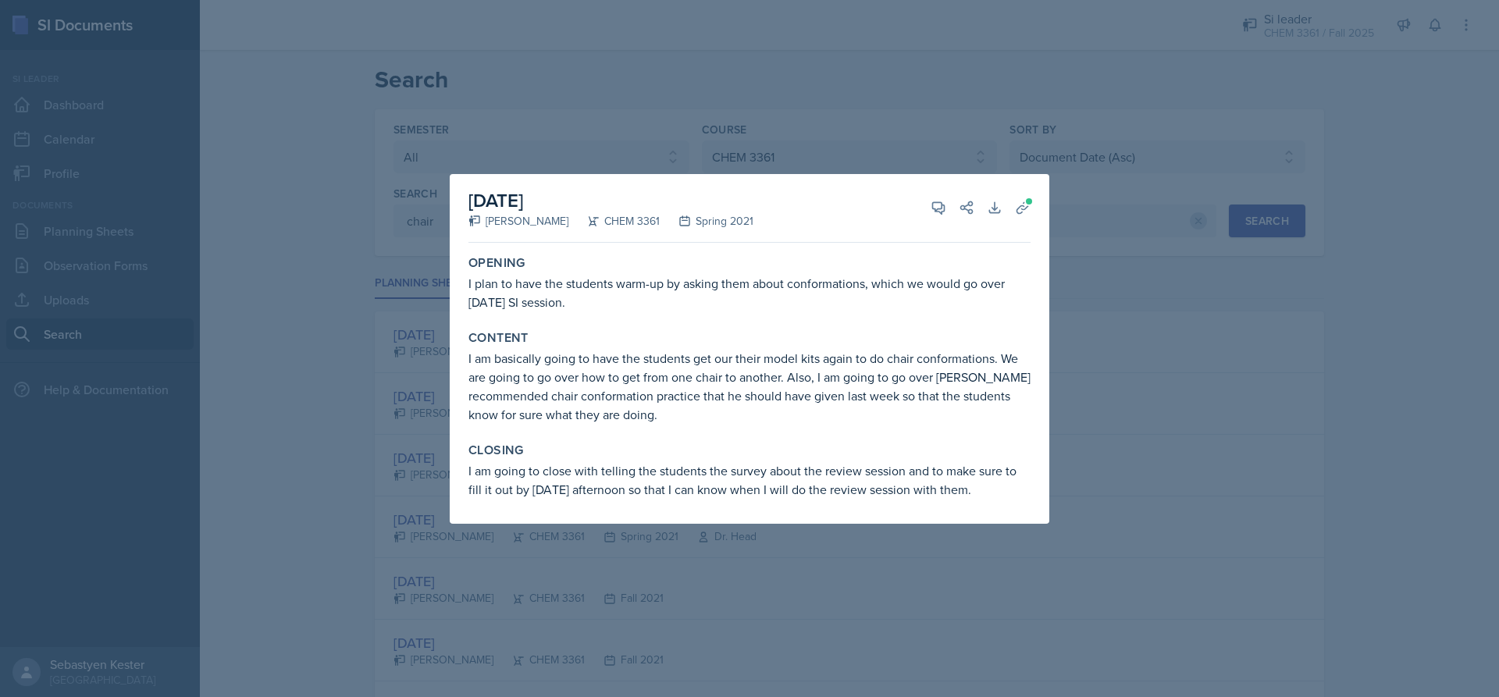
click at [1126, 379] on div at bounding box center [749, 348] width 1499 height 697
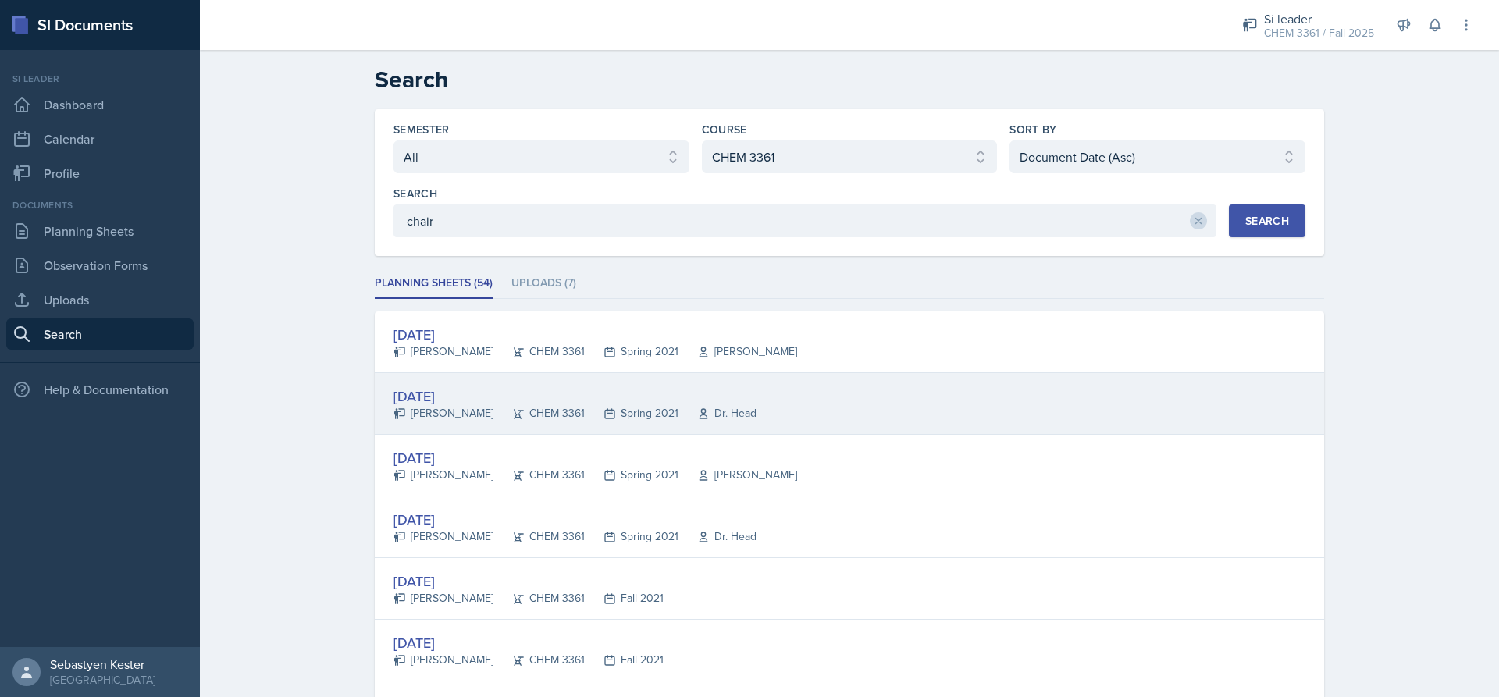
click at [459, 399] on div "[DATE]" at bounding box center [574, 396] width 363 height 21
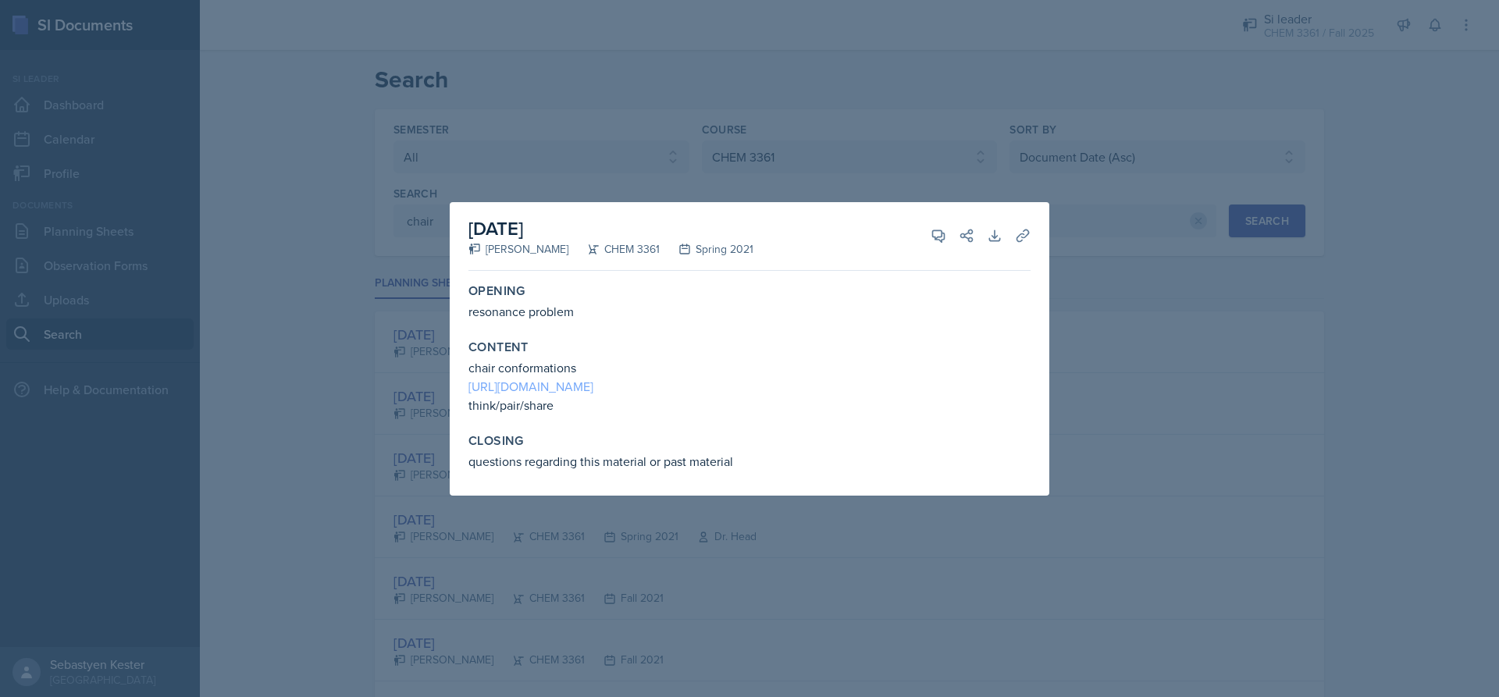
click at [593, 380] on link "[URL][DOMAIN_NAME]" at bounding box center [530, 386] width 125 height 17
click at [1019, 153] on div at bounding box center [749, 348] width 1499 height 697
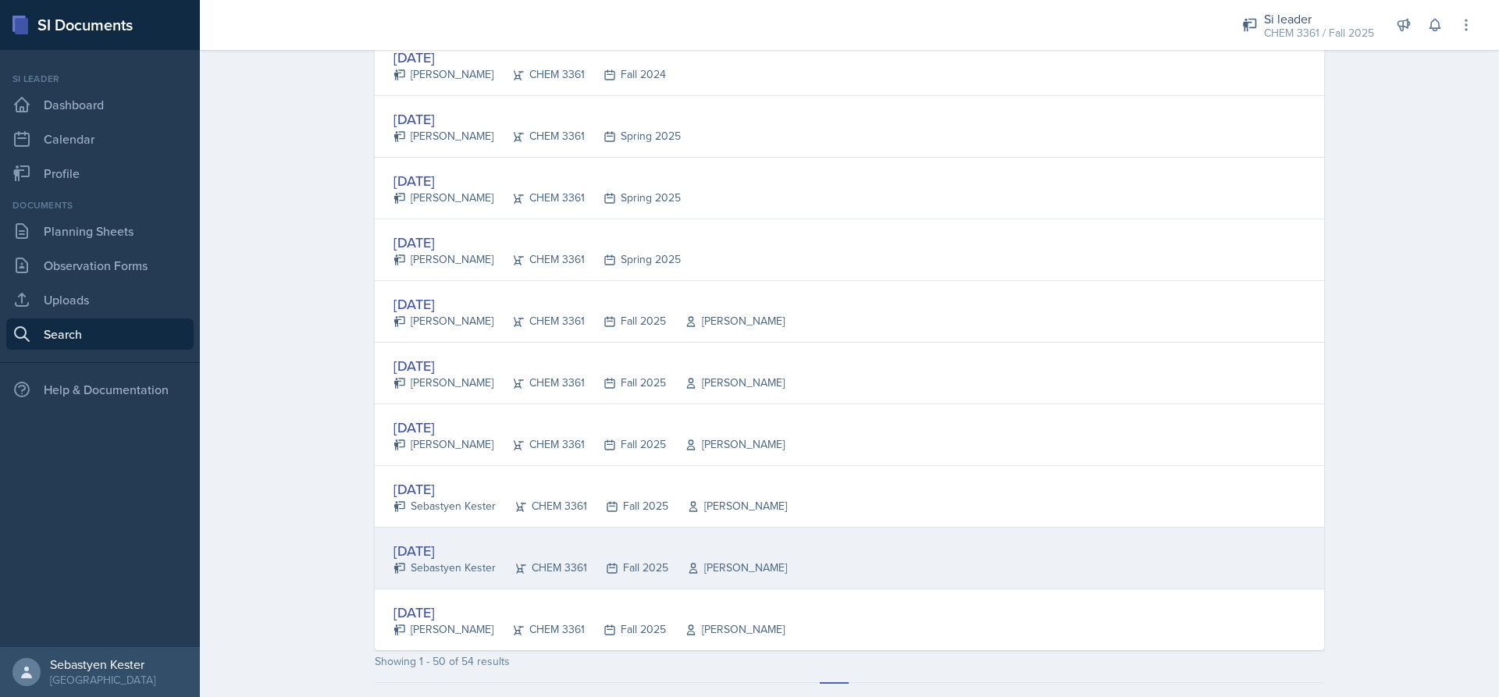
scroll to position [2796, 0]
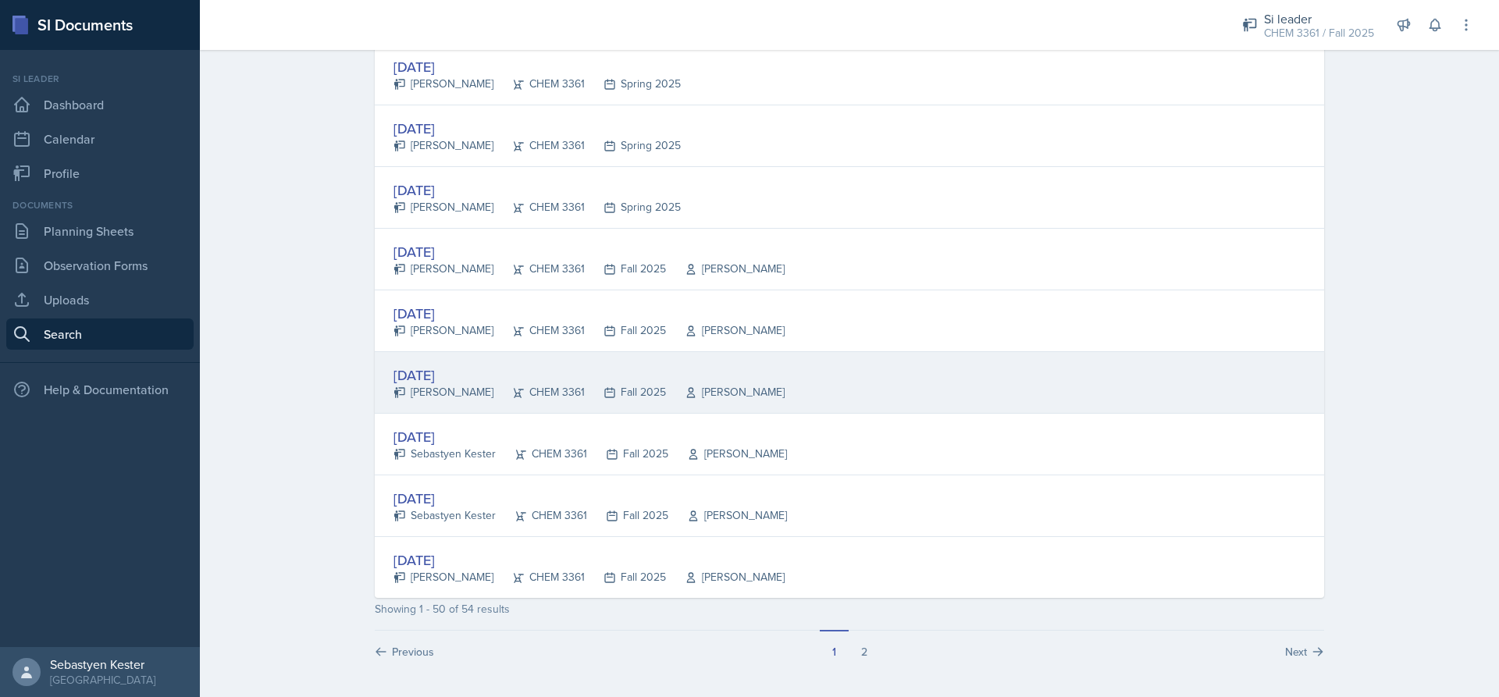
click at [461, 371] on div "[DATE]" at bounding box center [588, 375] width 391 height 21
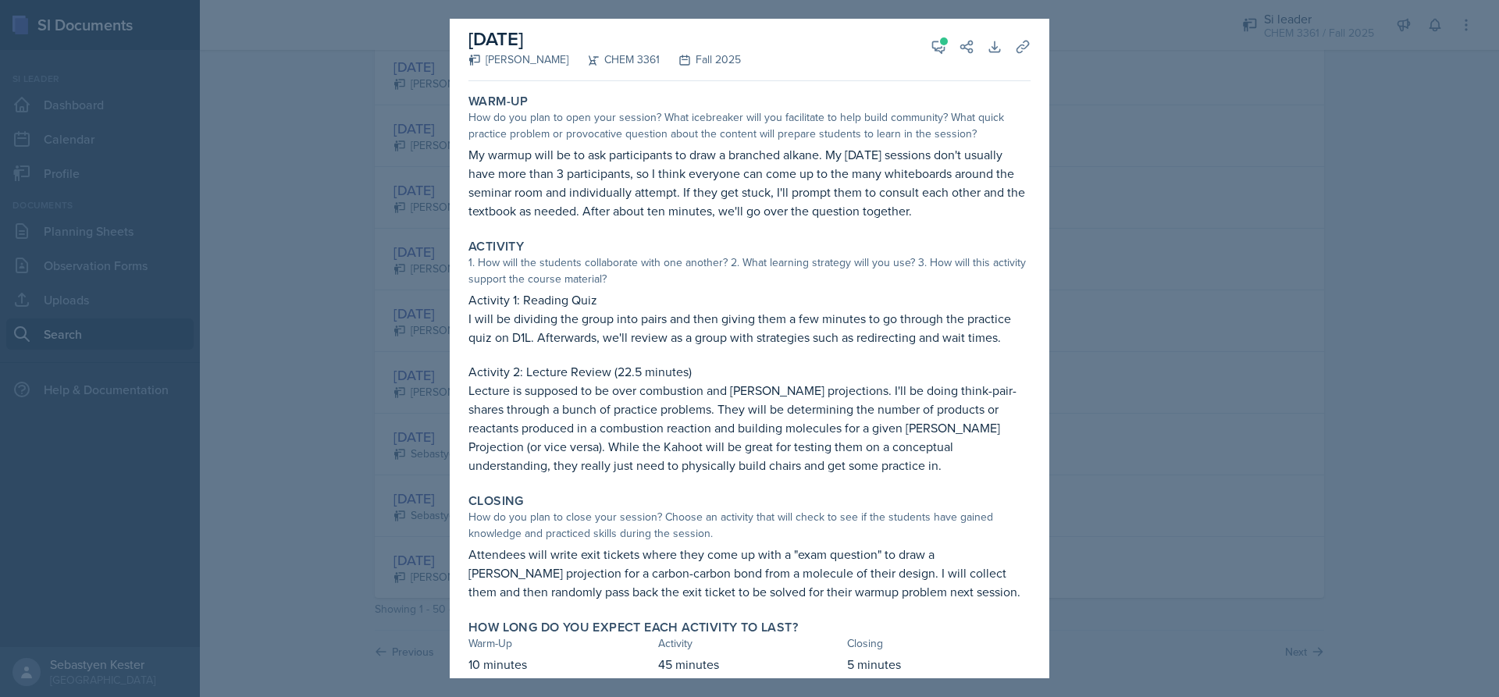
scroll to position [0, 0]
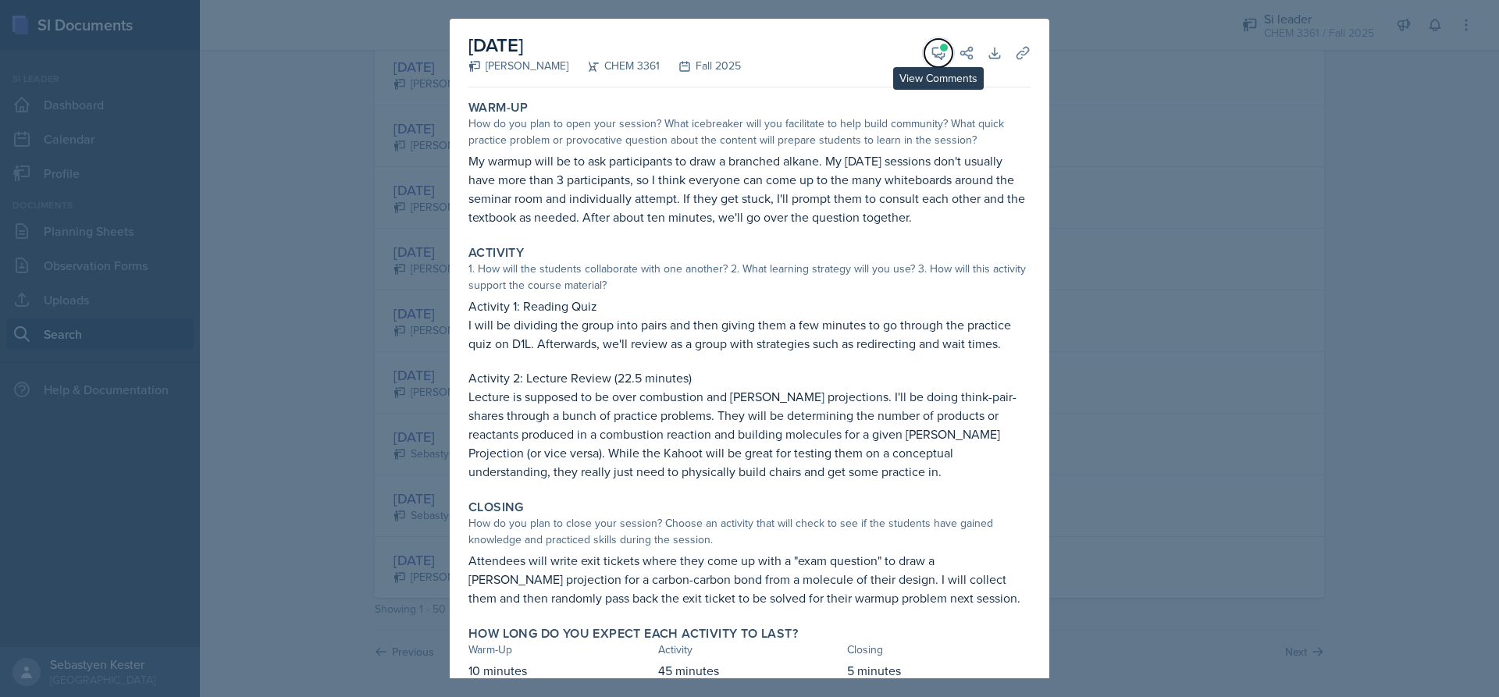
click at [934, 52] on icon at bounding box center [939, 53] width 16 height 16
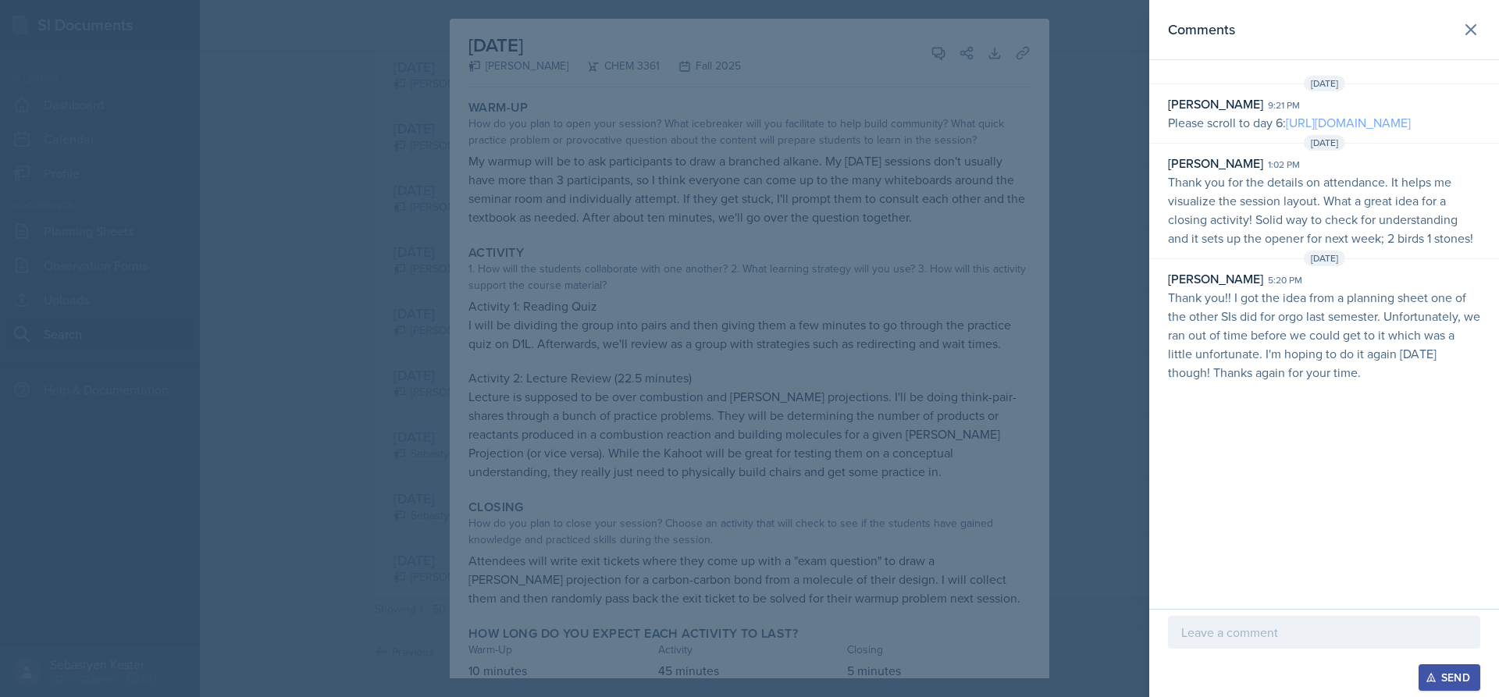
click at [1286, 131] on link "[URL][DOMAIN_NAME]" at bounding box center [1348, 122] width 125 height 17
click at [1146, 311] on div at bounding box center [749, 348] width 1499 height 697
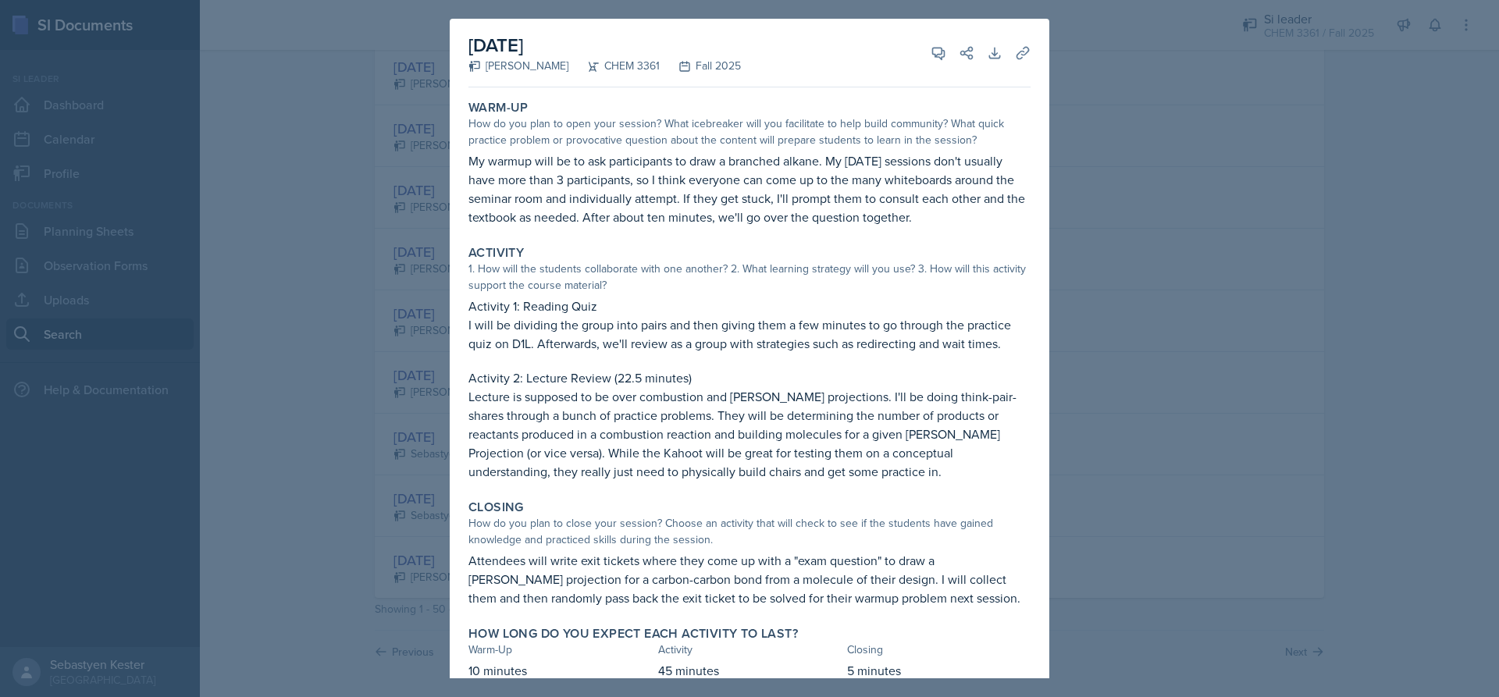
click at [354, 123] on div at bounding box center [749, 348] width 1499 height 697
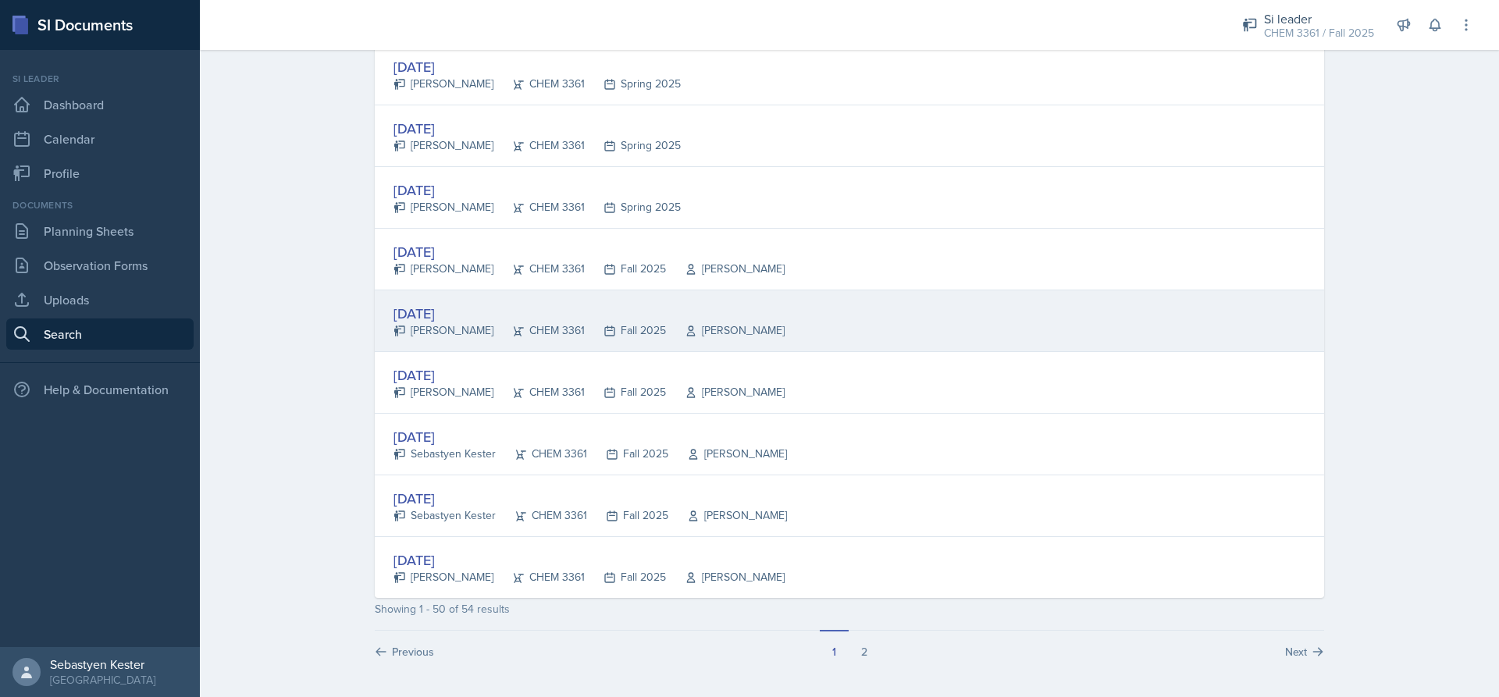
click at [451, 301] on div "[DATE] [PERSON_NAME] CHEM 3361 Fall 2025 [PERSON_NAME]" at bounding box center [849, 321] width 949 height 62
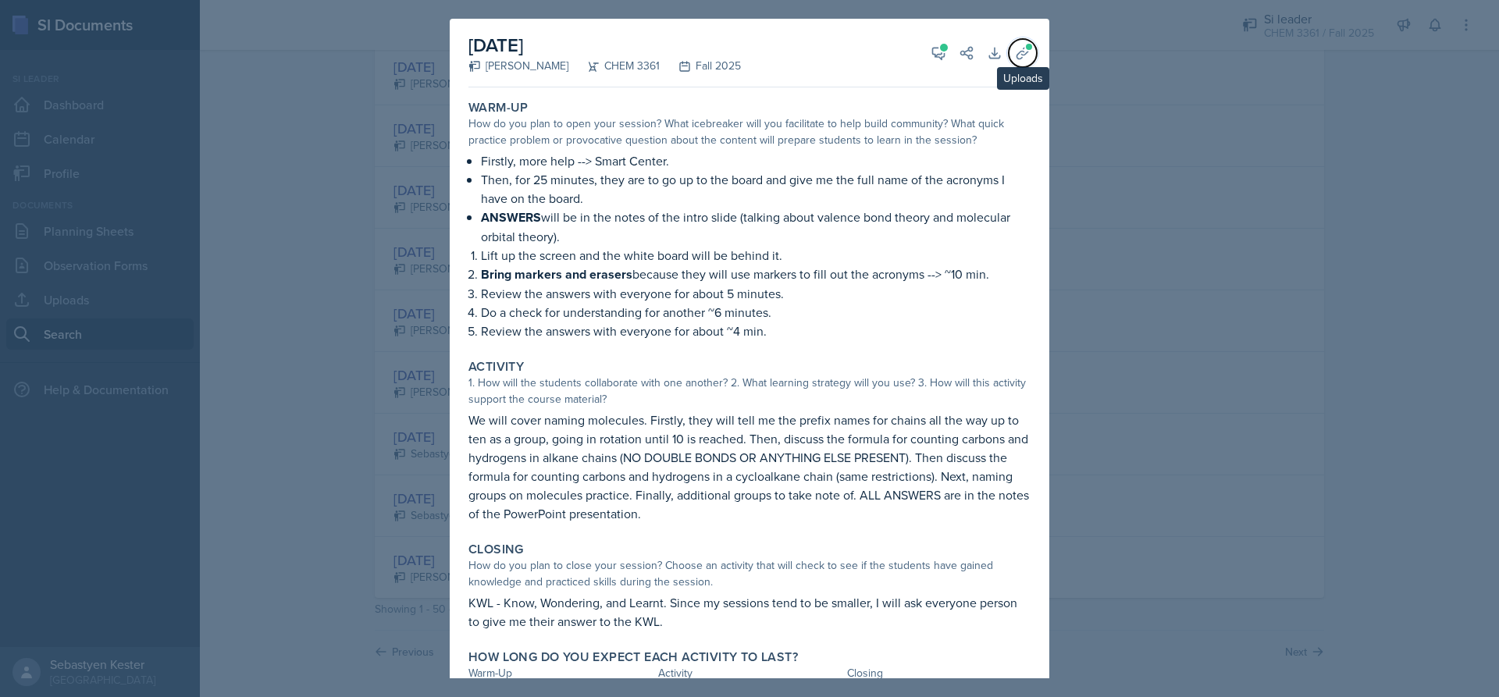
click at [1009, 59] on button "Uploads" at bounding box center [1023, 53] width 28 height 28
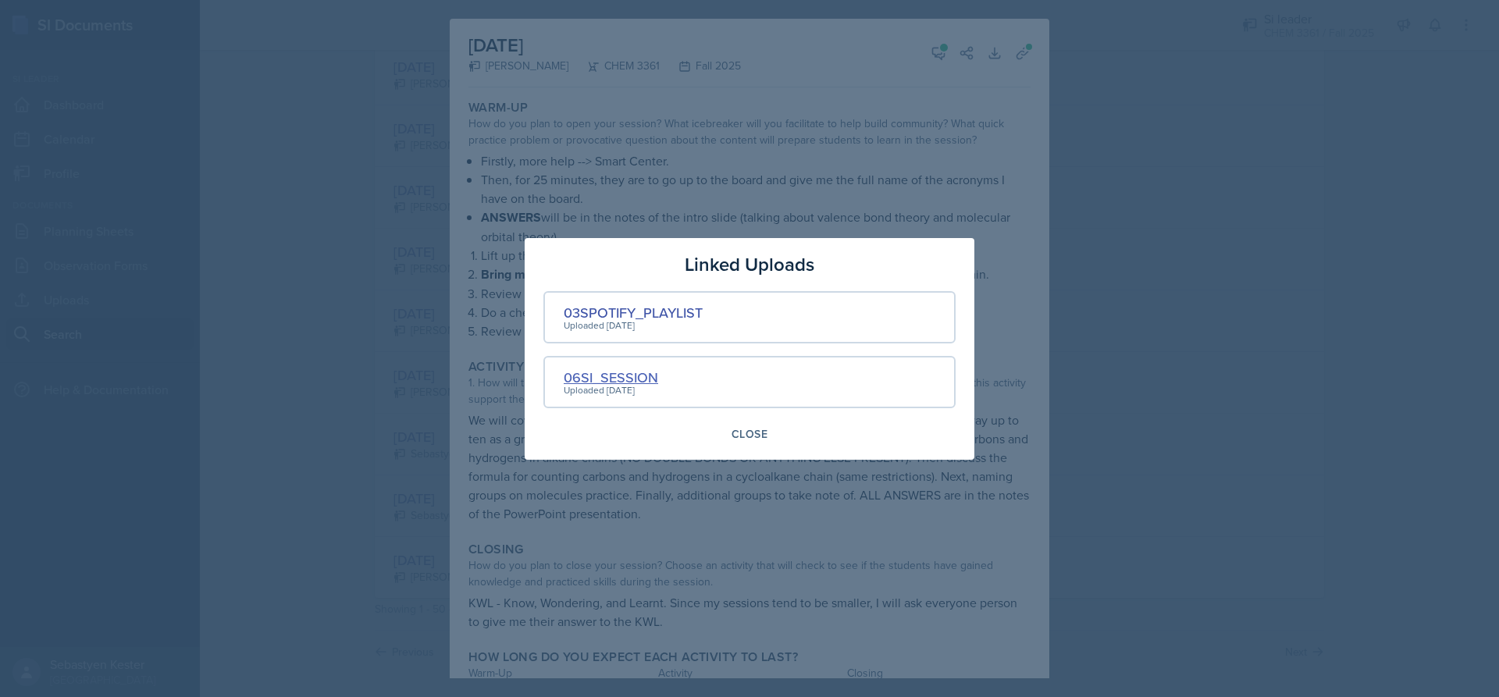
click at [600, 372] on div "06SI_SESSION" at bounding box center [611, 377] width 94 height 21
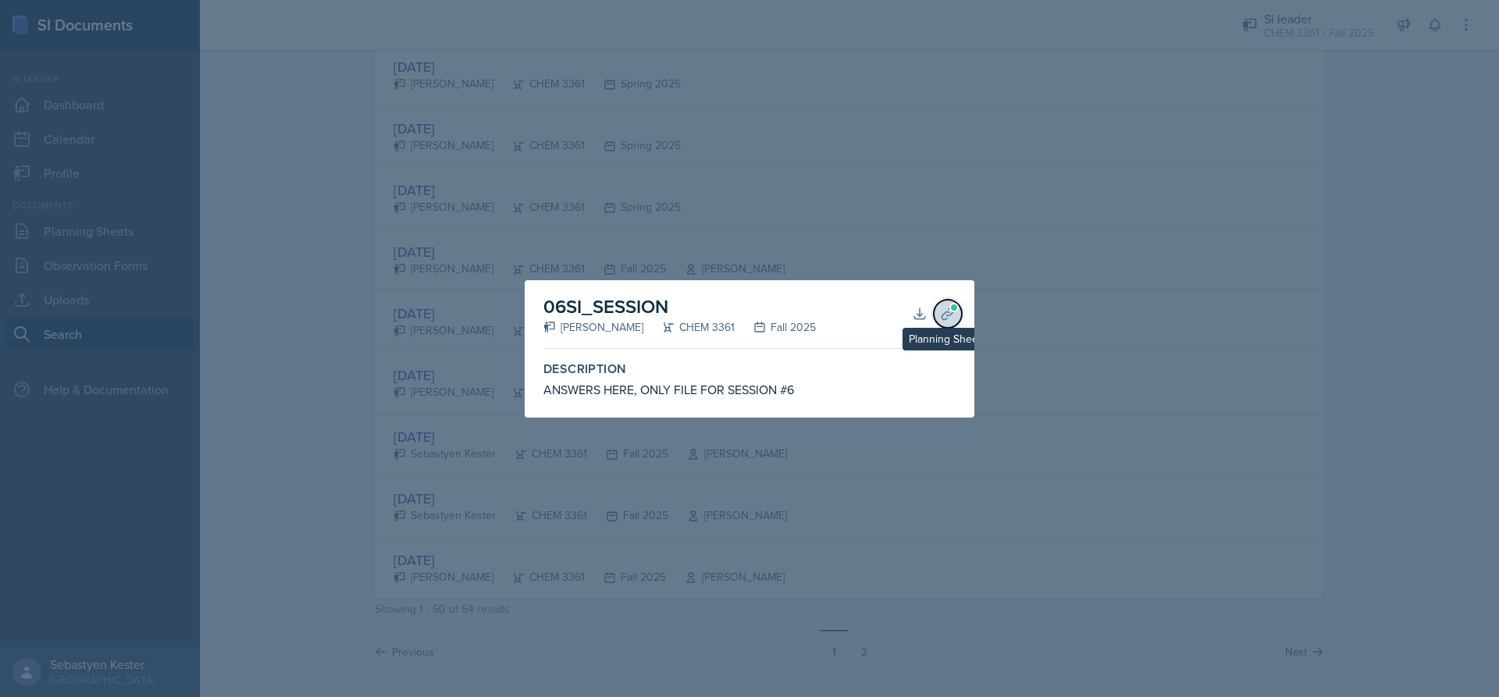
click at [954, 301] on button "Planning Sheets" at bounding box center [948, 314] width 28 height 28
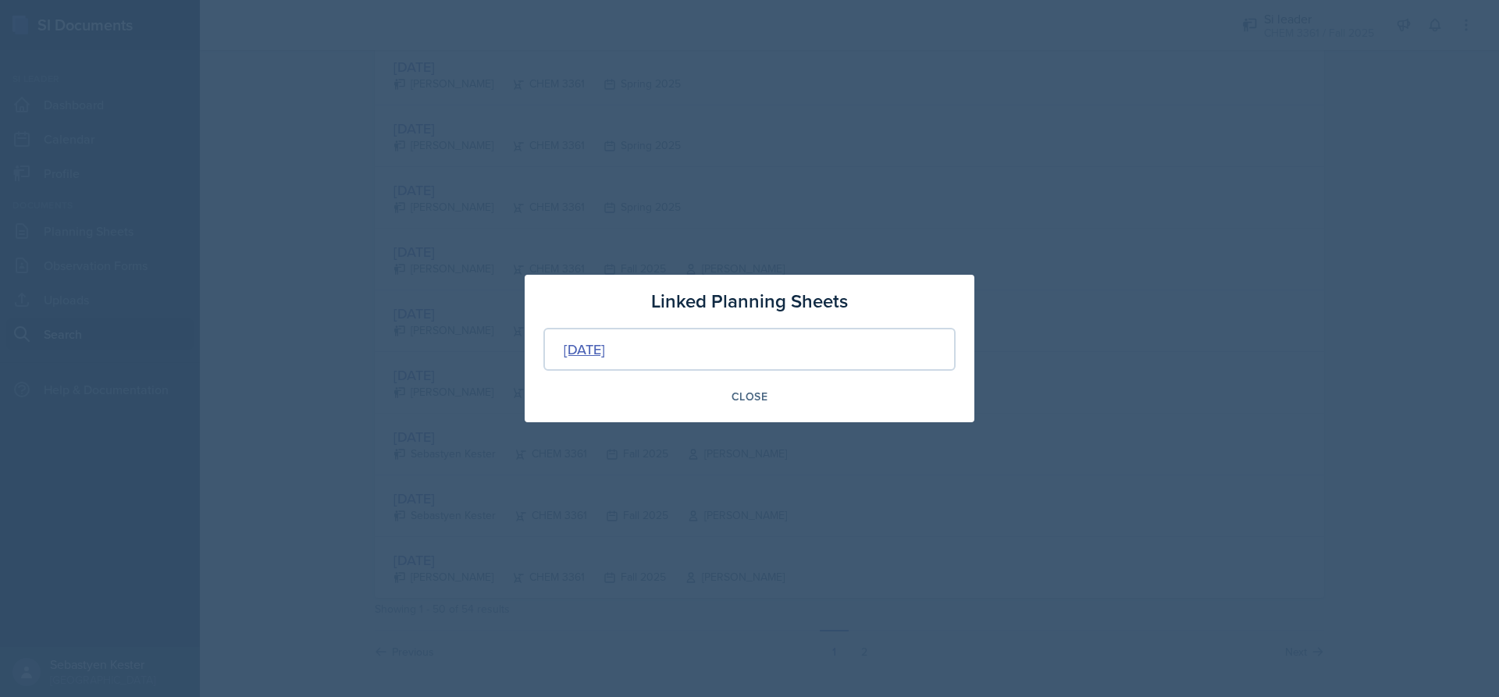
click at [605, 348] on div "[DATE]" at bounding box center [584, 349] width 41 height 21
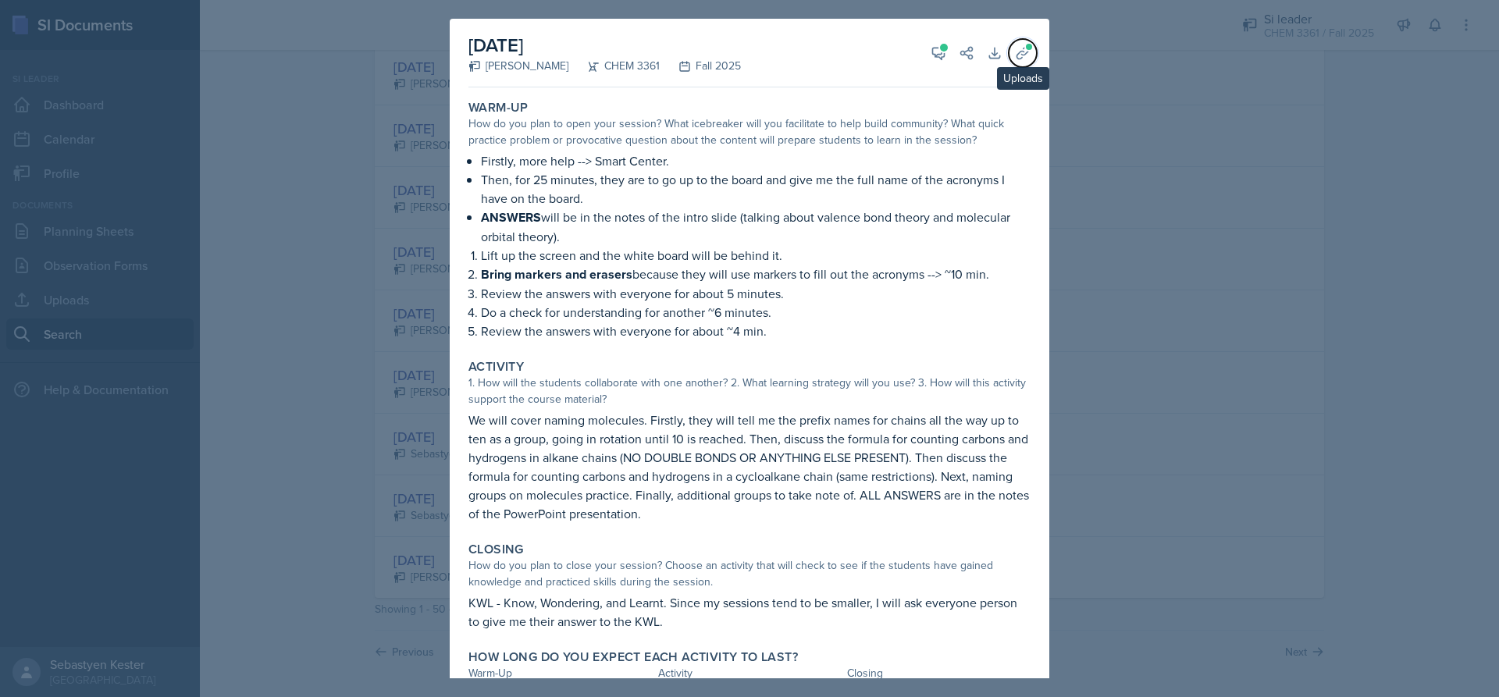
click at [1022, 48] on button "Uploads" at bounding box center [1023, 53] width 28 height 28
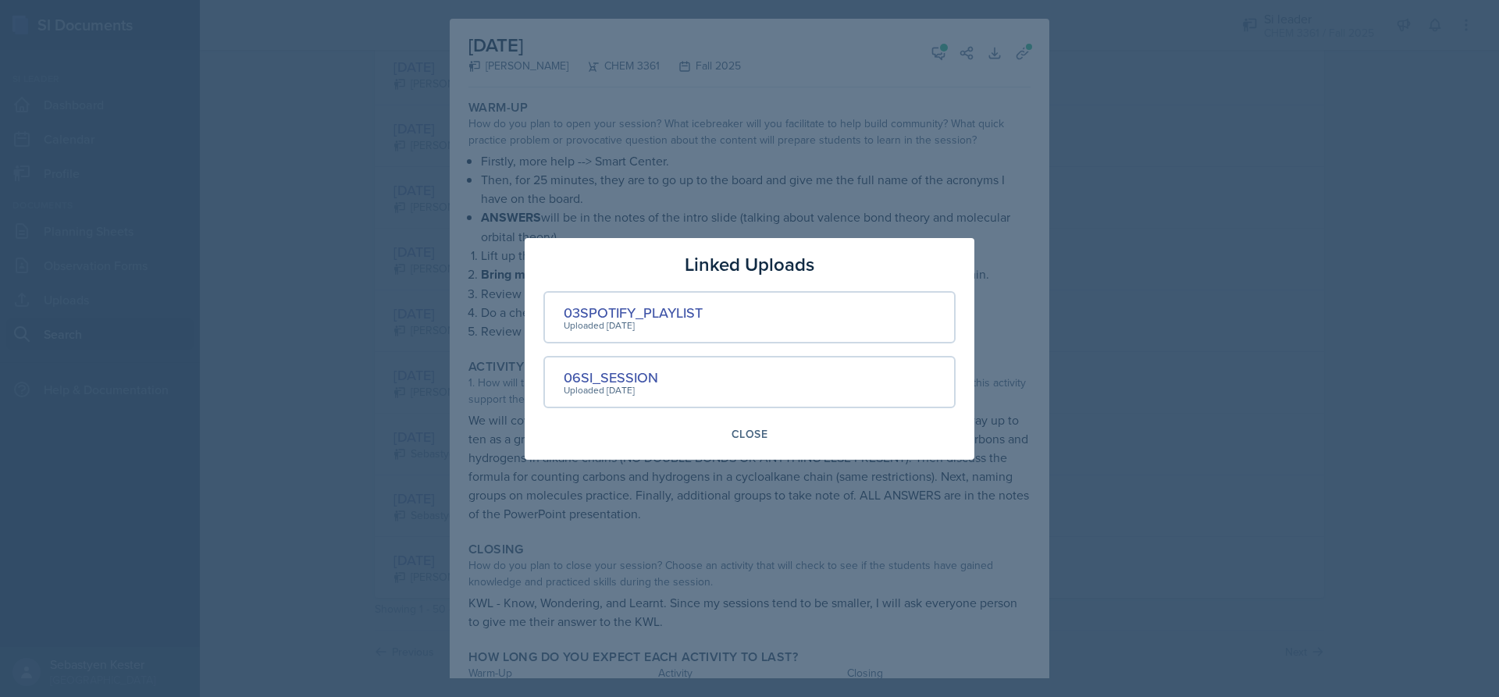
click at [627, 372] on div "06SI_SESSION" at bounding box center [611, 377] width 94 height 21
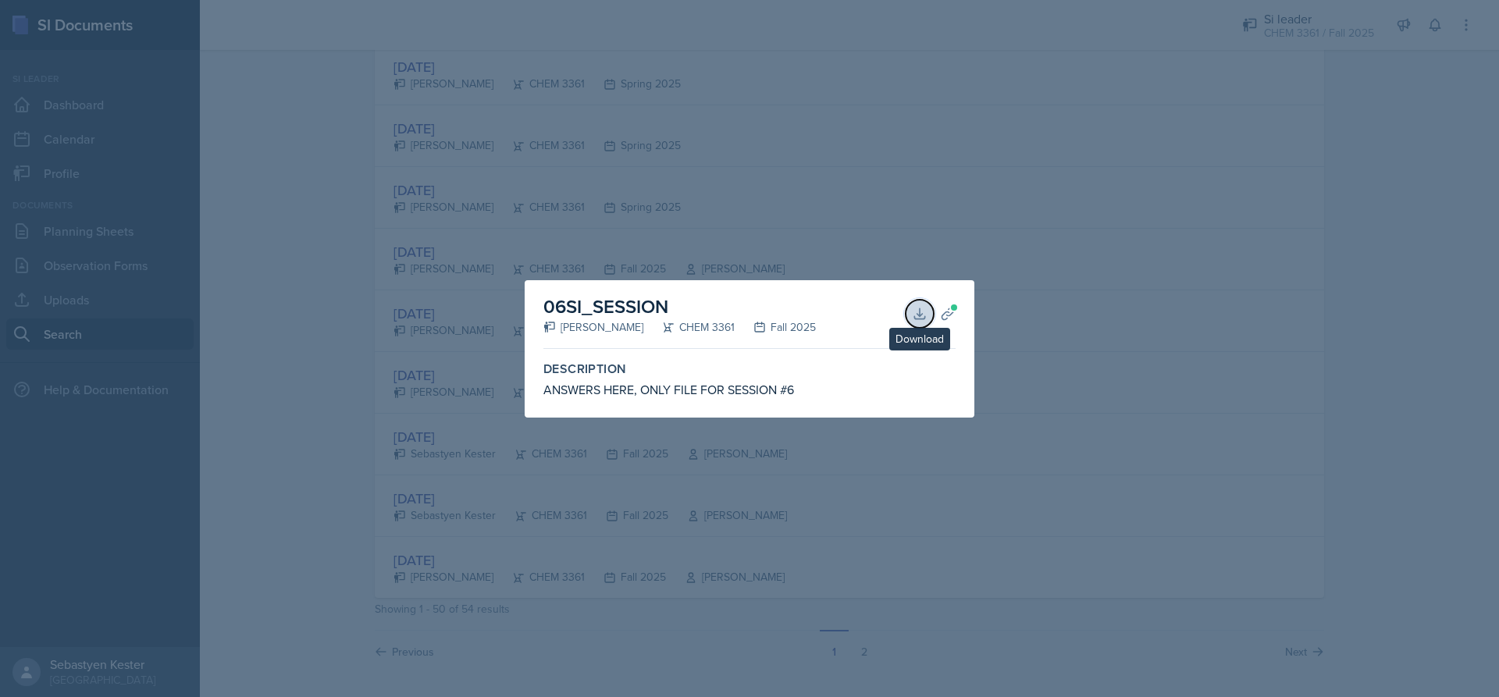
click at [920, 311] on icon at bounding box center [920, 314] width 16 height 16
click at [638, 251] on div at bounding box center [749, 348] width 1499 height 697
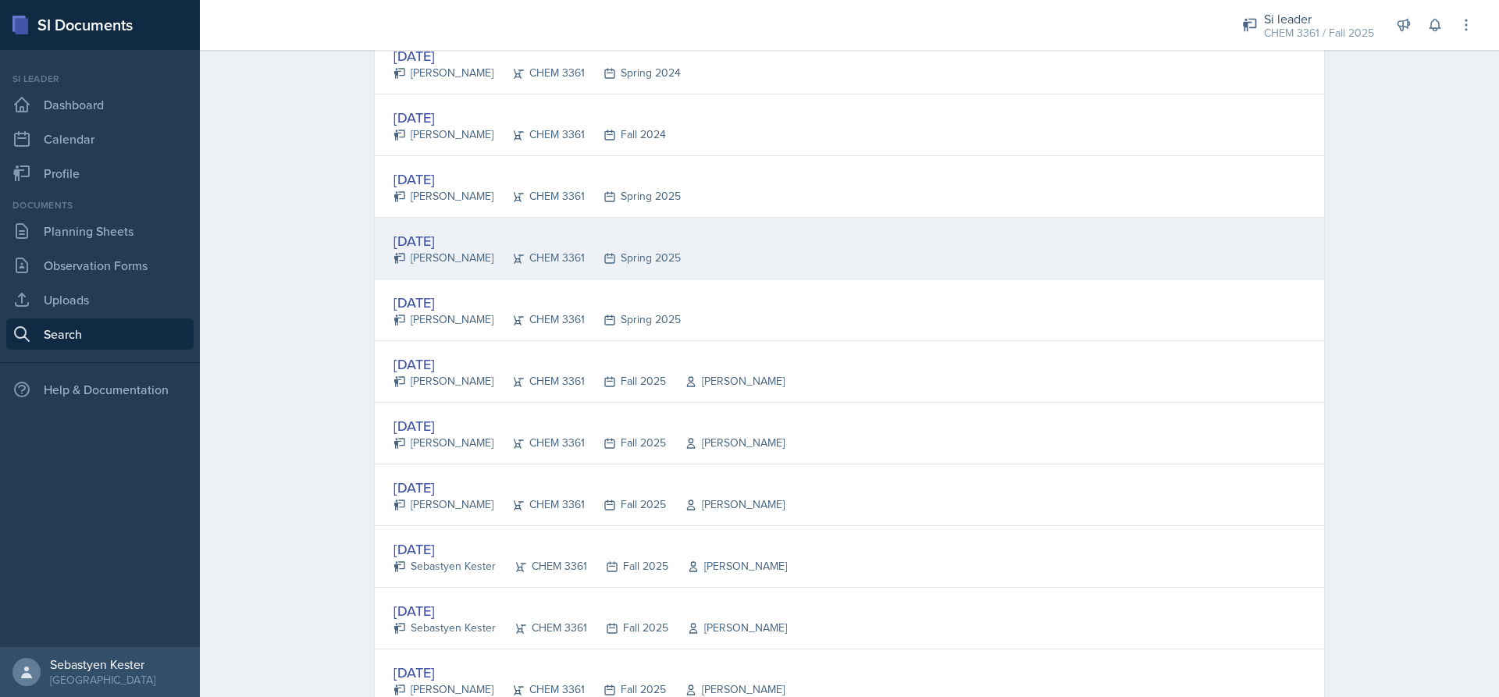
scroll to position [2640, 0]
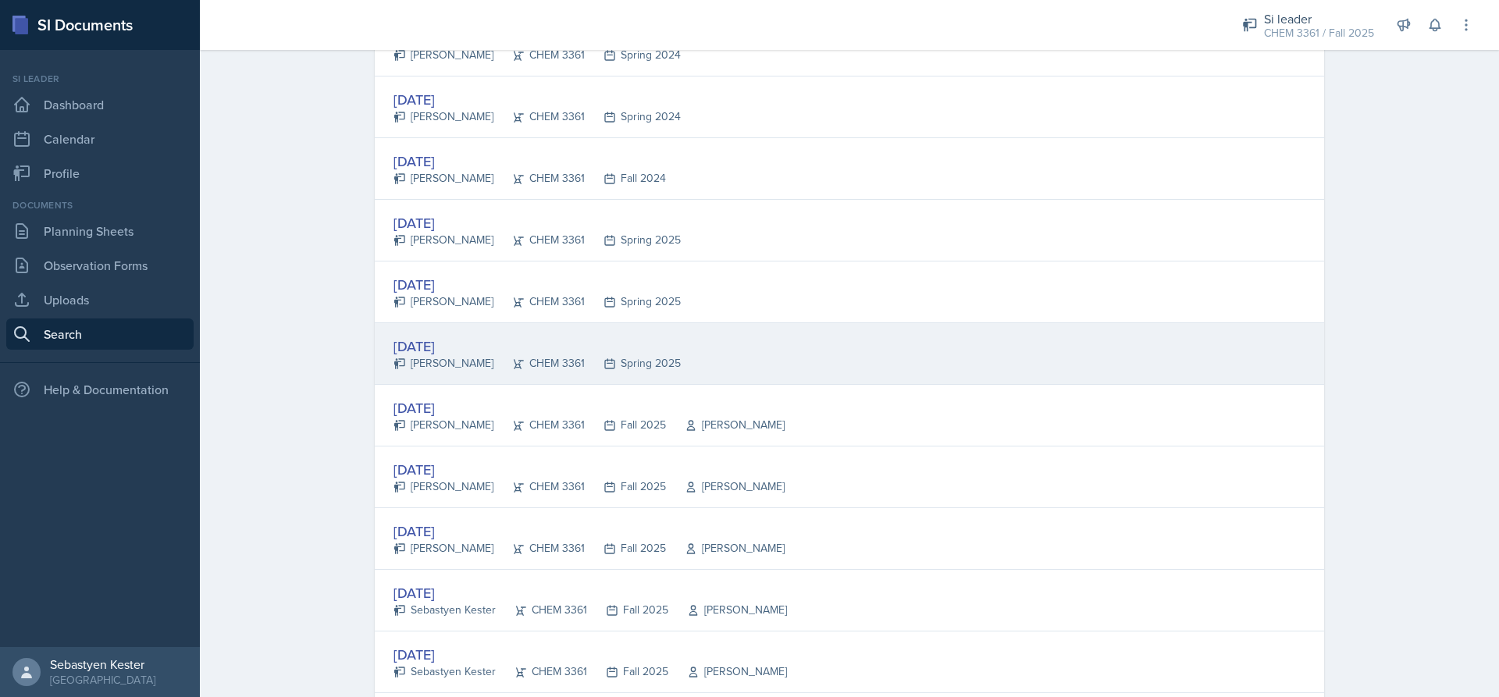
click at [435, 347] on div "[DATE]" at bounding box center [536, 346] width 287 height 21
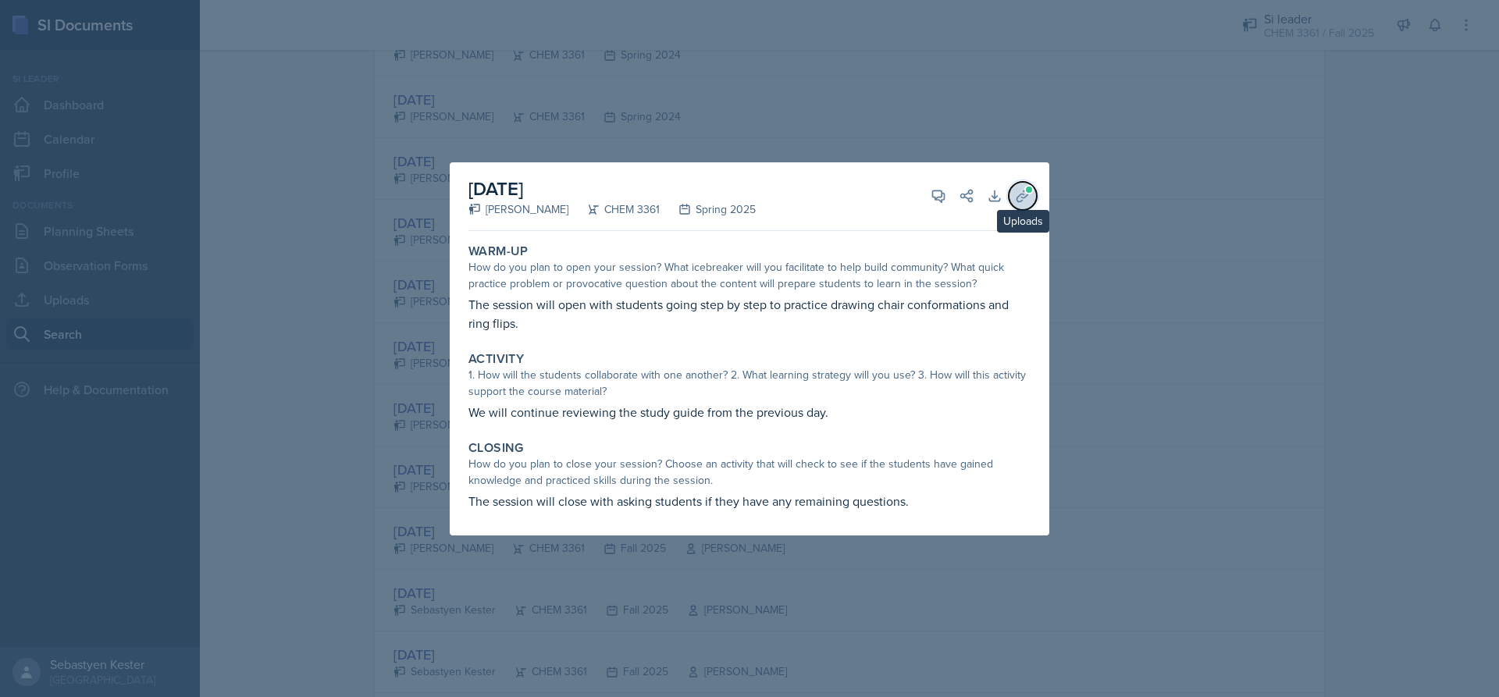
click at [1021, 193] on icon at bounding box center [1023, 196] width 16 height 16
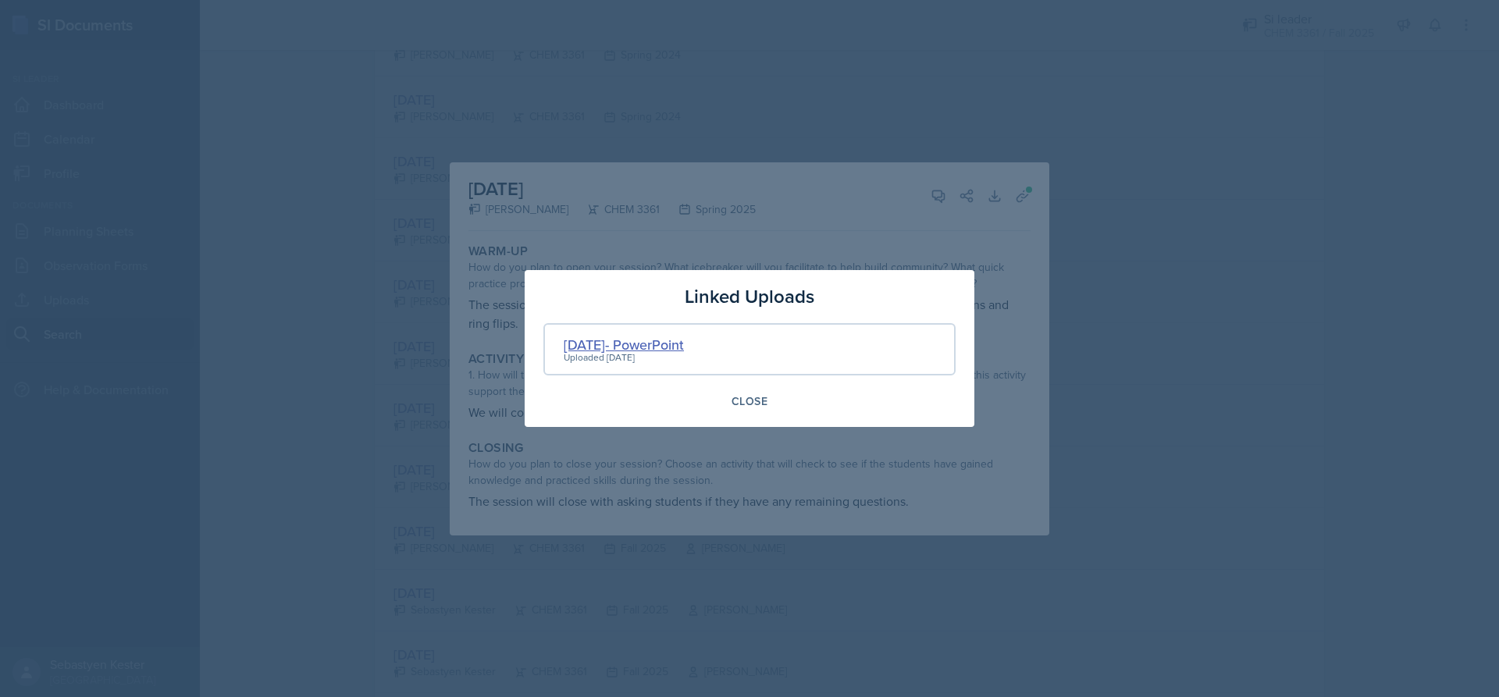
click at [606, 338] on div "[DATE]- PowerPoint" at bounding box center [624, 344] width 120 height 21
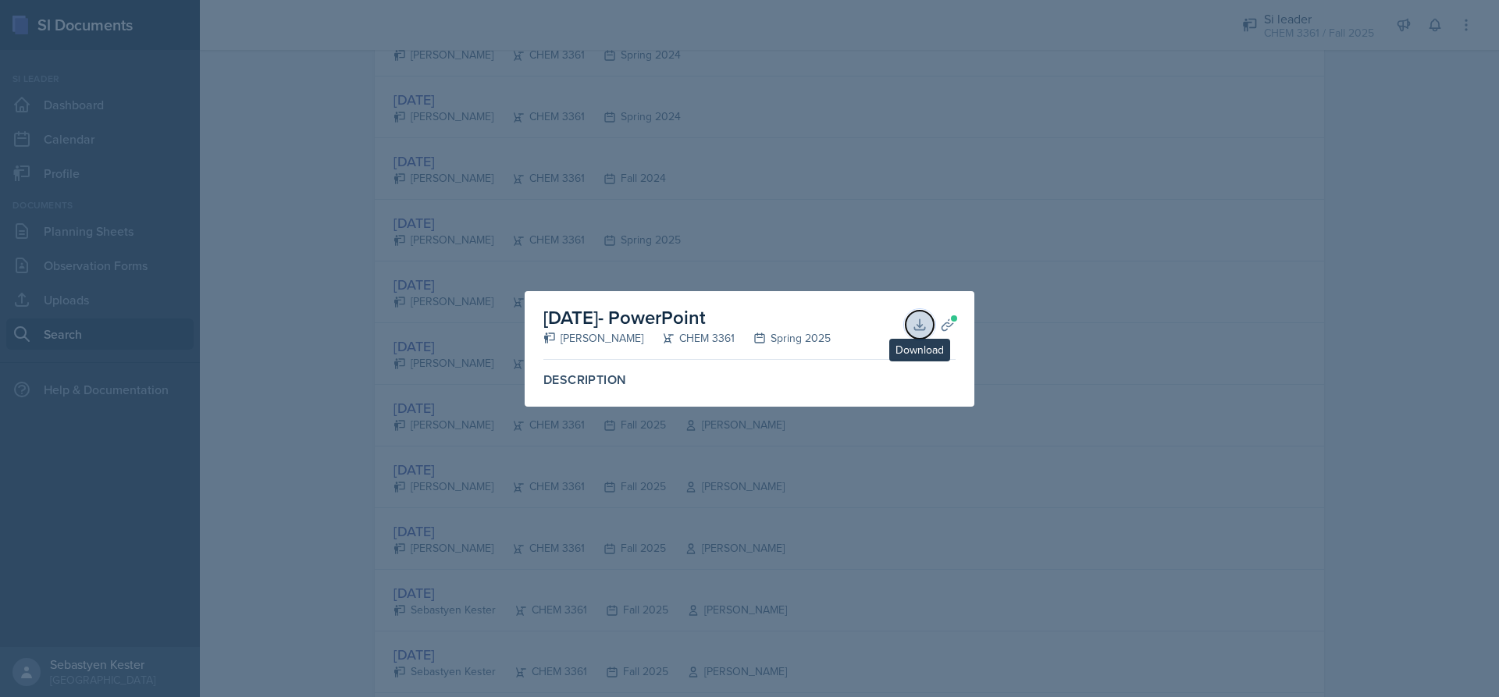
click at [927, 318] on icon at bounding box center [920, 325] width 16 height 16
click at [755, 201] on div at bounding box center [749, 348] width 1499 height 697
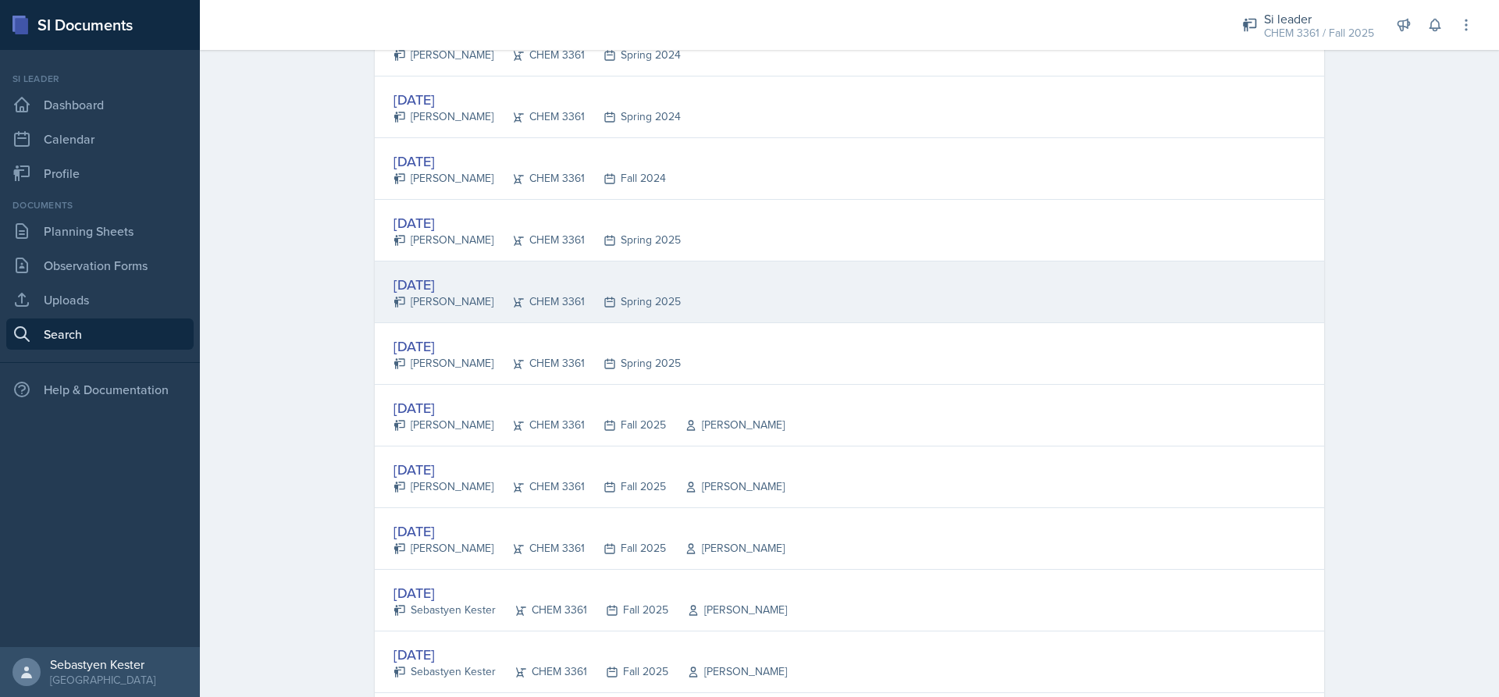
click at [422, 287] on div "[DATE]" at bounding box center [536, 284] width 287 height 21
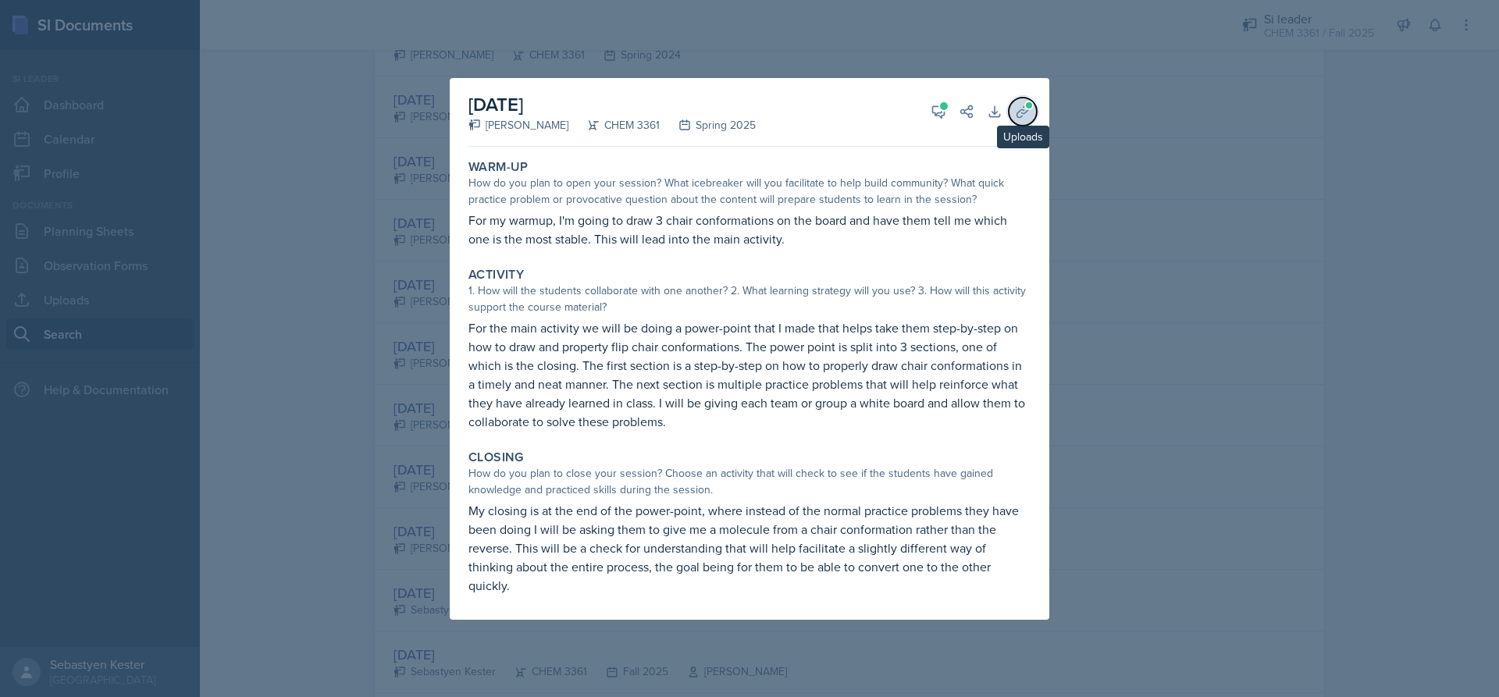
click at [1024, 119] on icon at bounding box center [1023, 112] width 16 height 16
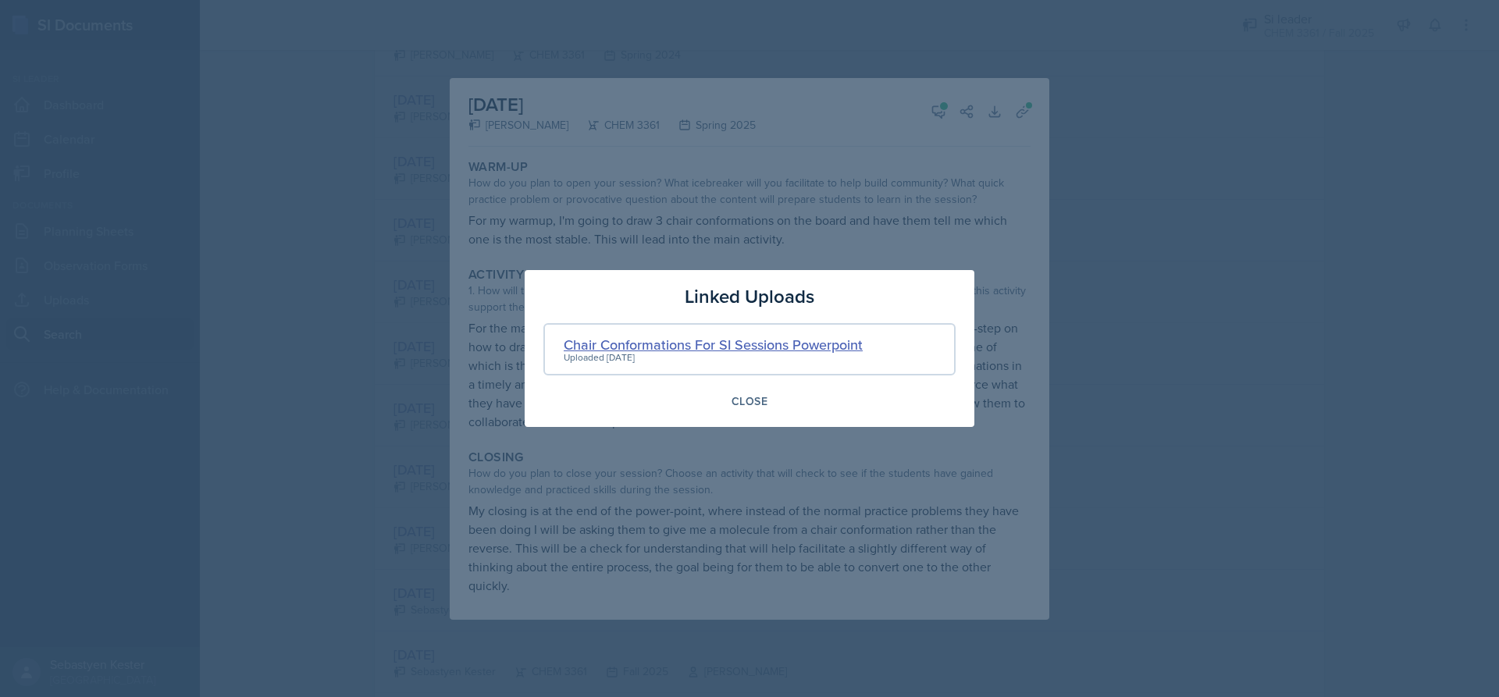
click at [749, 343] on div "Chair Conformations For SI Sessions Powerpoint" at bounding box center [713, 344] width 299 height 21
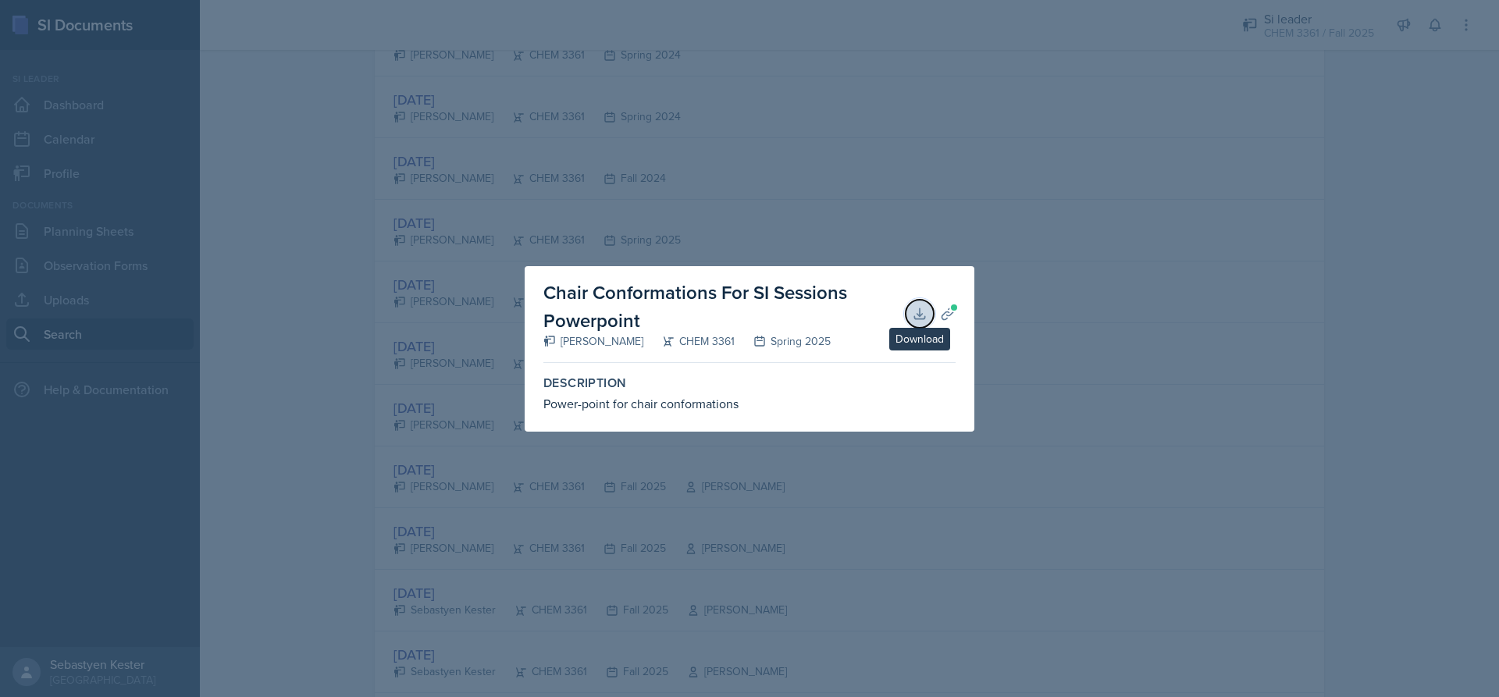
click at [920, 319] on icon at bounding box center [919, 313] width 10 height 10
